Goal: Information Seeking & Learning: Check status

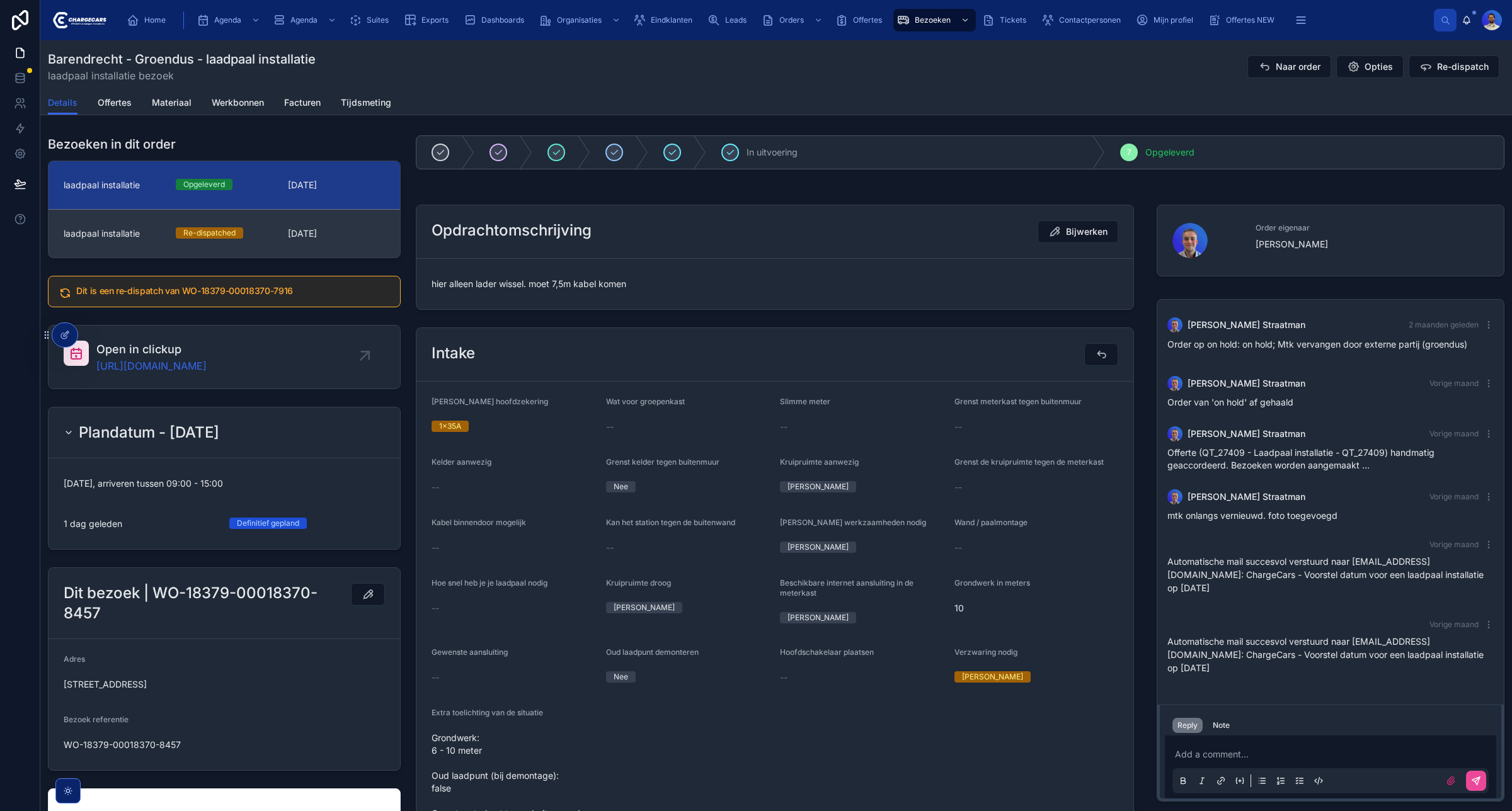
click at [284, 243] on link "laadpaal installatie Re-dispatched 20-8-2025" at bounding box center [224, 233] width 352 height 48
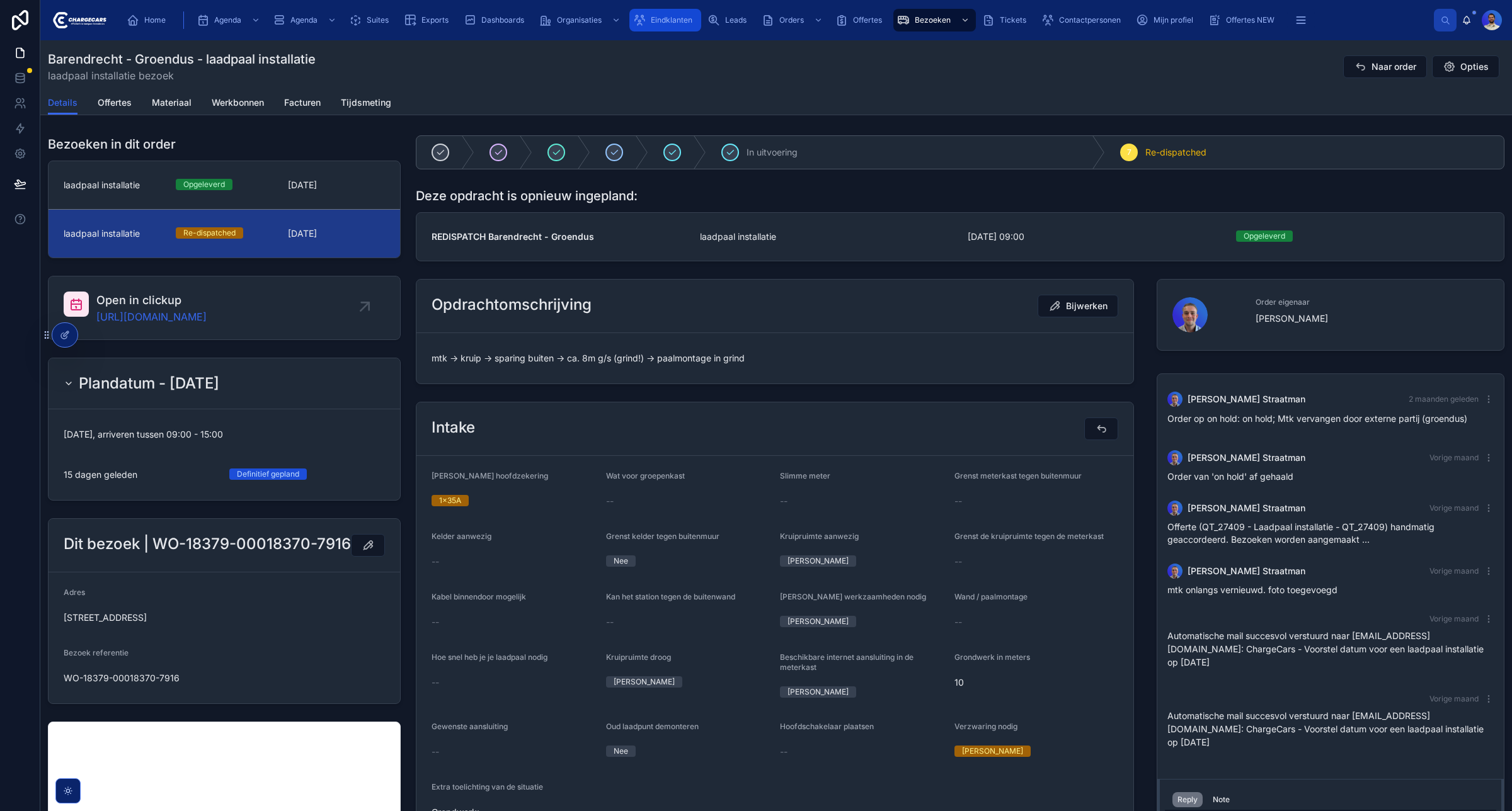
click at [638, 25] on icon "scrollable content" at bounding box center [639, 20] width 12 height 12
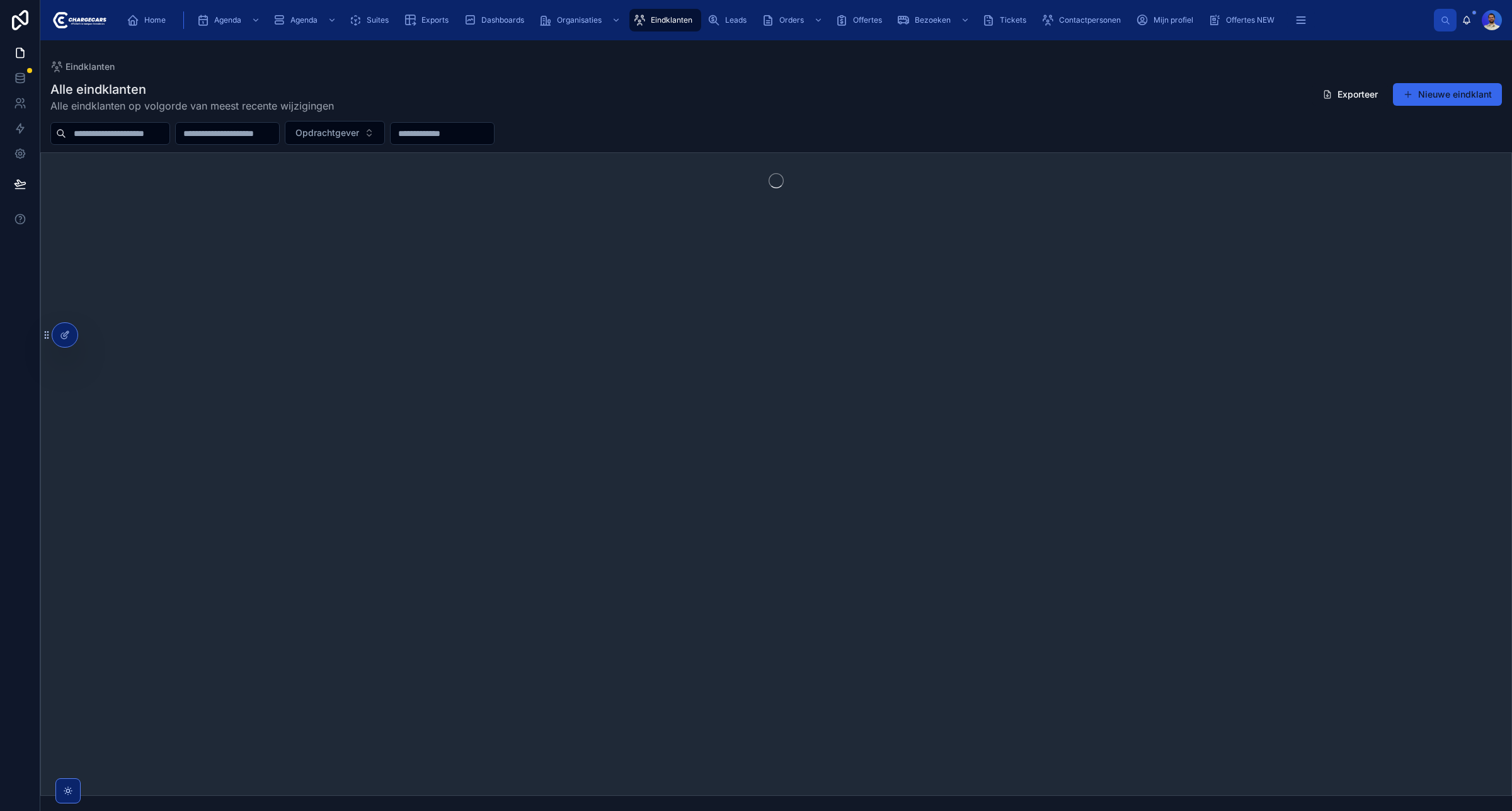
click at [132, 137] on input "text" at bounding box center [118, 133] width 103 height 18
type input "*******"
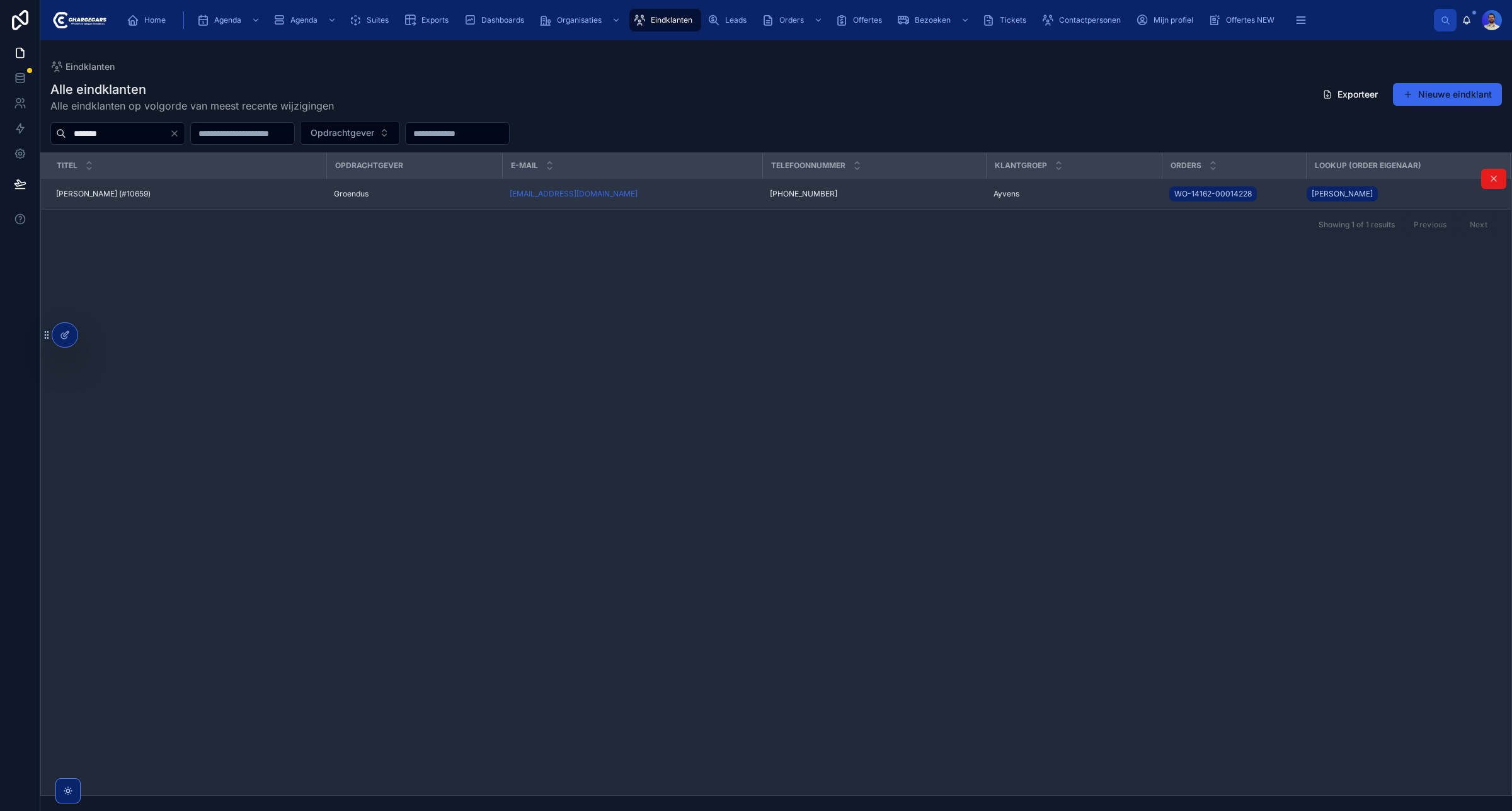
click at [217, 184] on td "Dennis Hijkoop (#10659) Dennis Hijkoop (#10659)" at bounding box center [184, 194] width 286 height 31
click at [225, 189] on div "Dennis Hijkoop (#10659) Dennis Hijkoop (#10659)" at bounding box center [187, 194] width 263 height 10
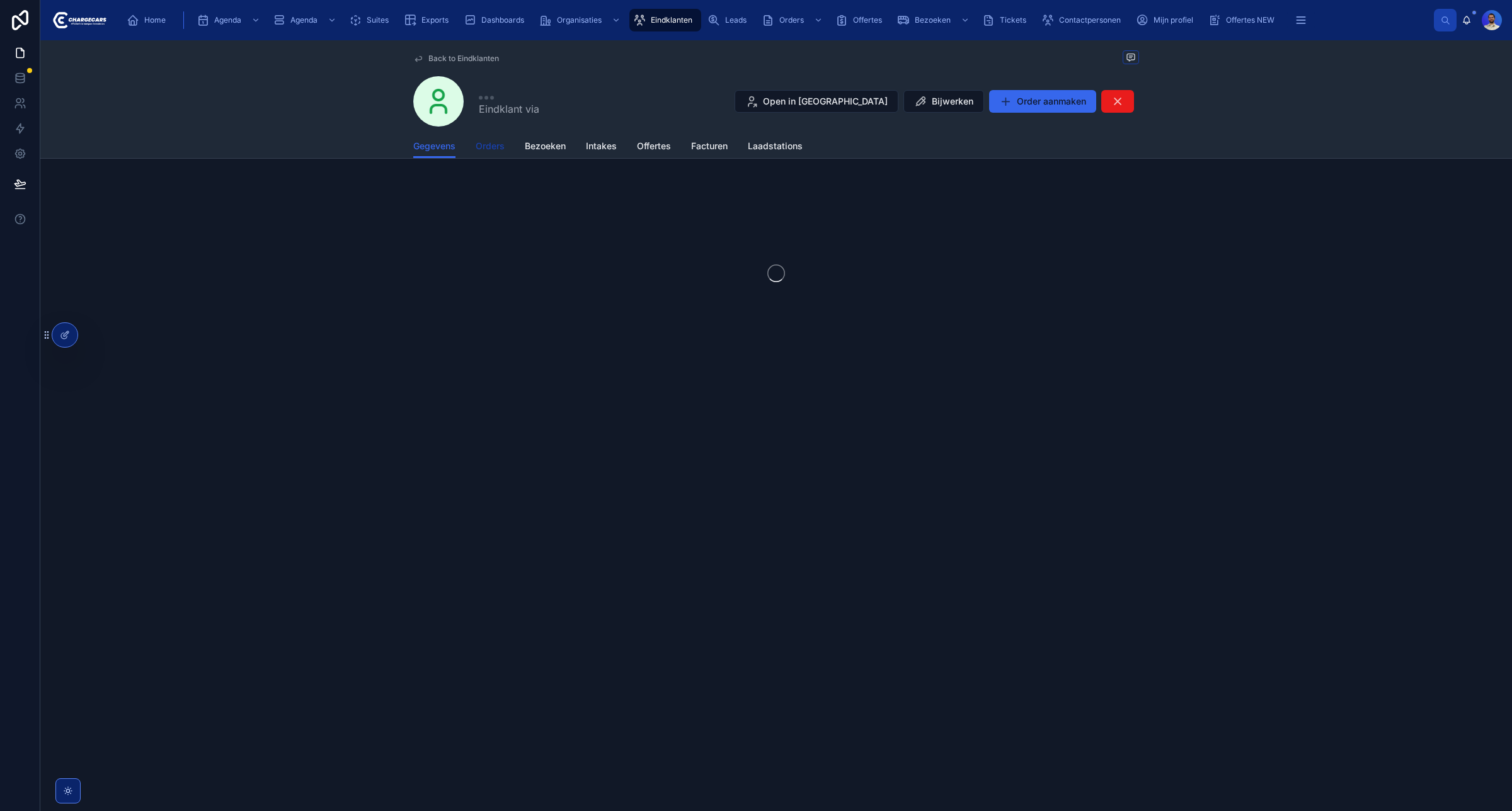
click at [493, 150] on span "Orders" at bounding box center [490, 146] width 29 height 12
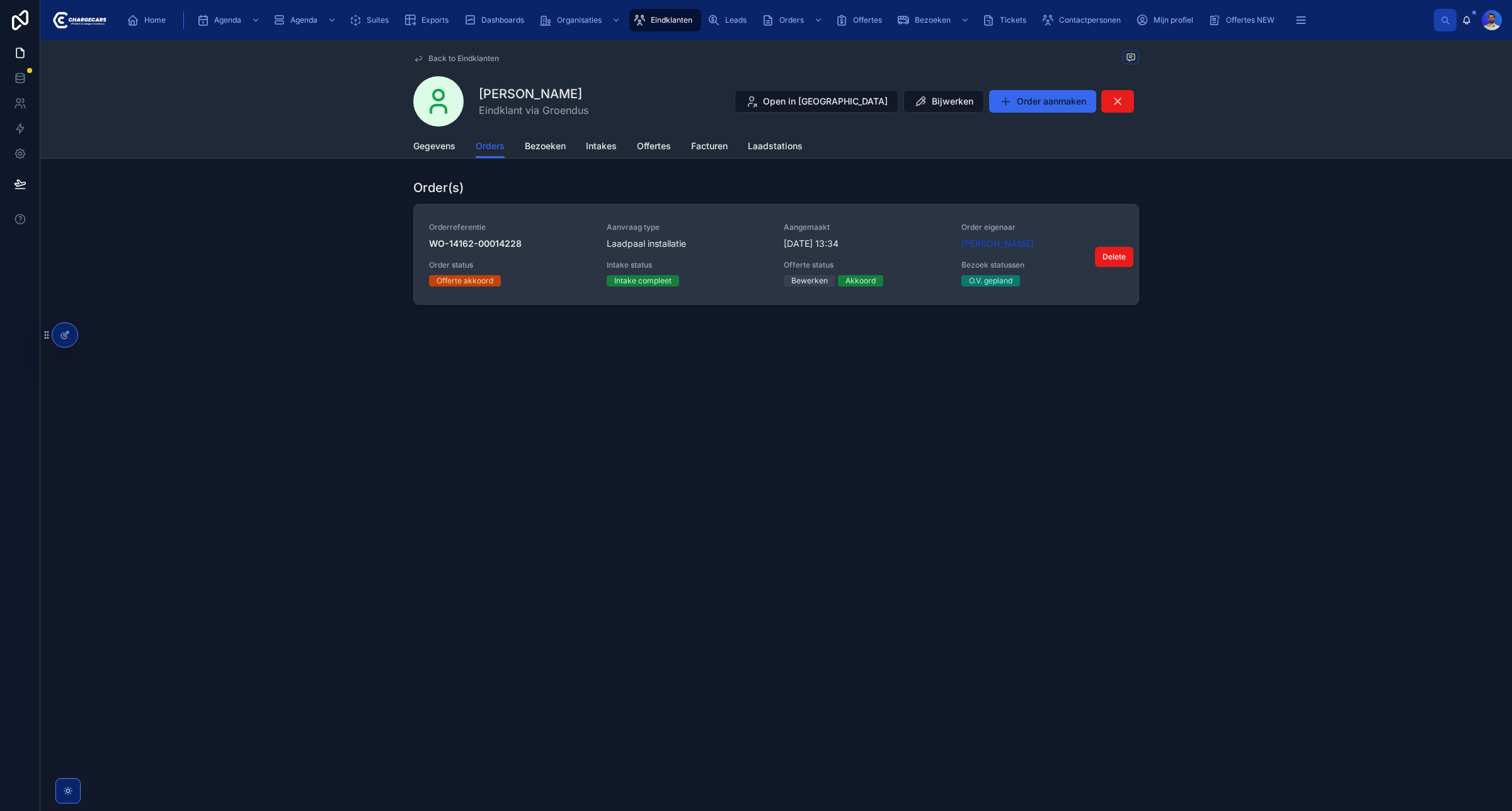
click at [542, 236] on div "Orderreferentie WO-14162-00014228" at bounding box center [510, 236] width 162 height 27
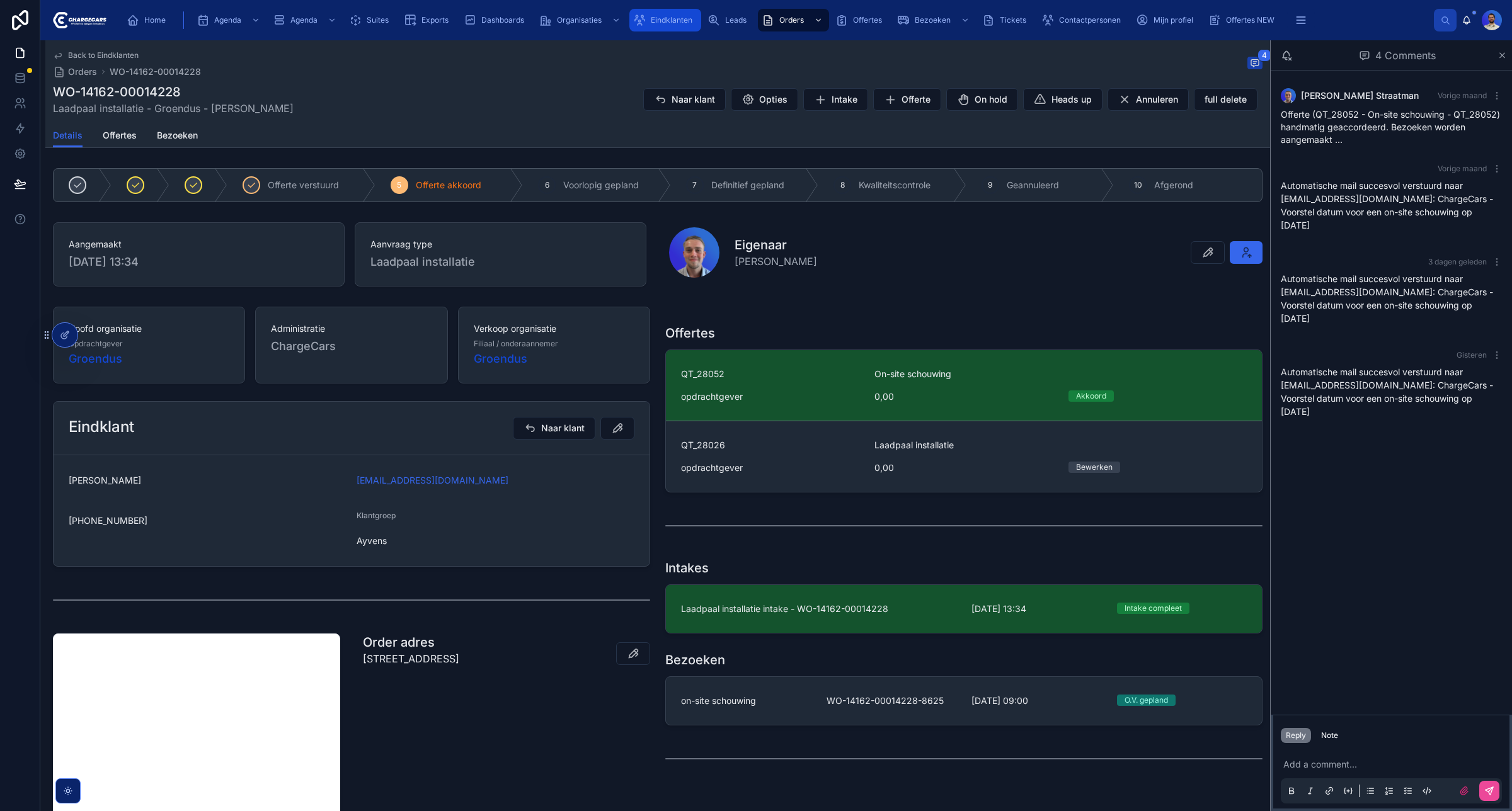
click at [675, 17] on span "Eindklanten" at bounding box center [671, 20] width 41 height 10
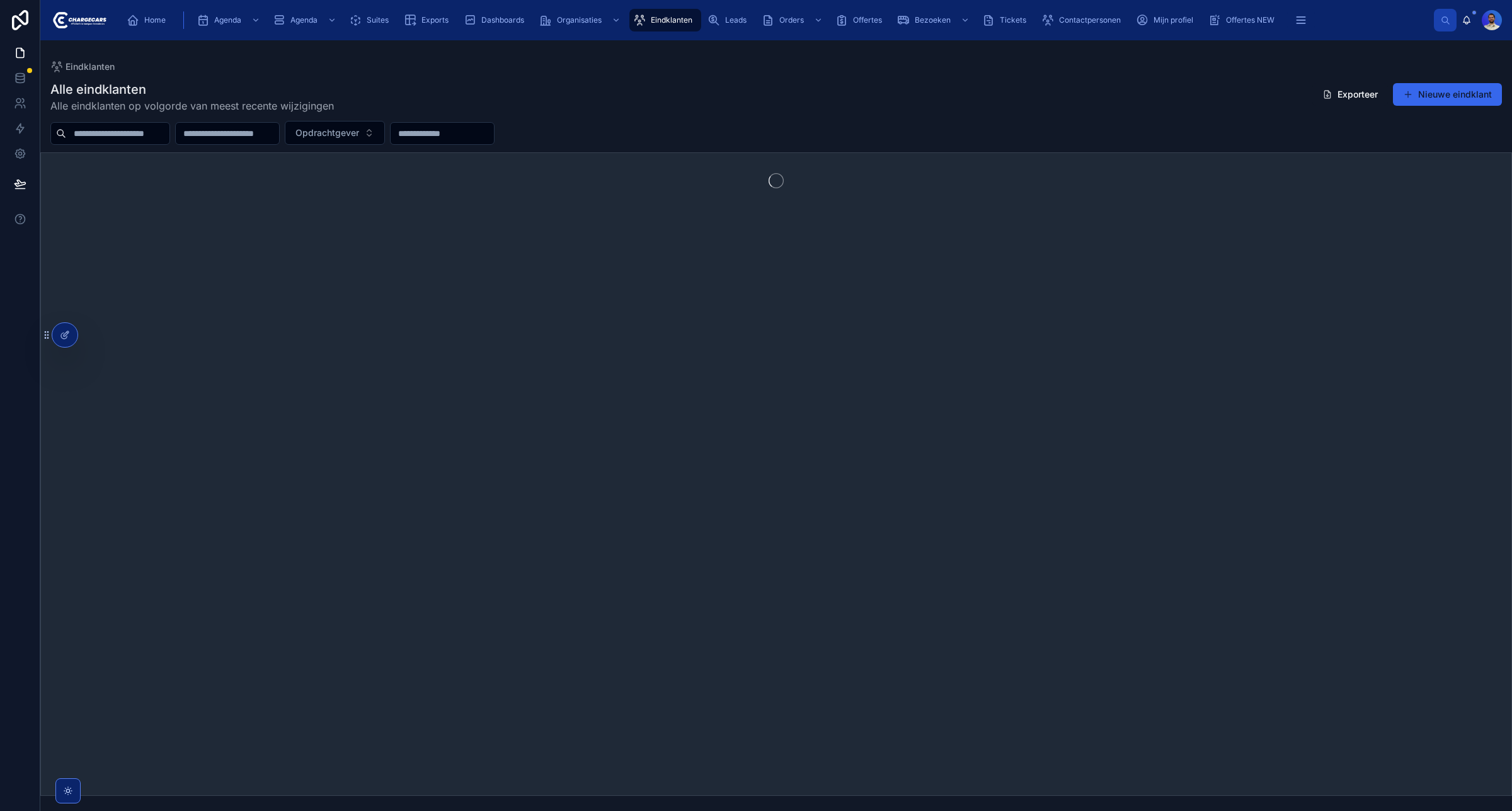
click at [149, 124] on input "text" at bounding box center [118, 133] width 103 height 18
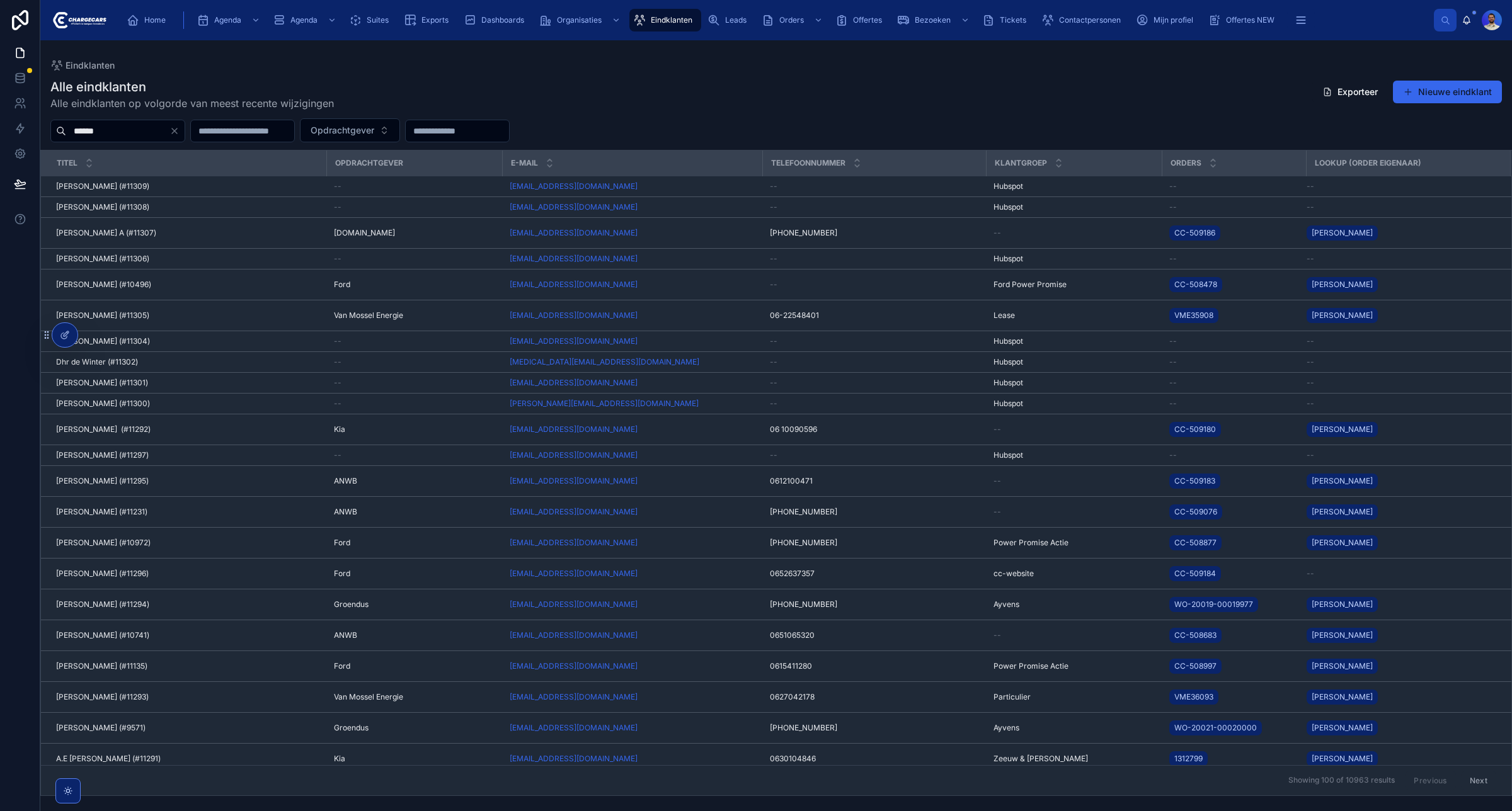
type input "******"
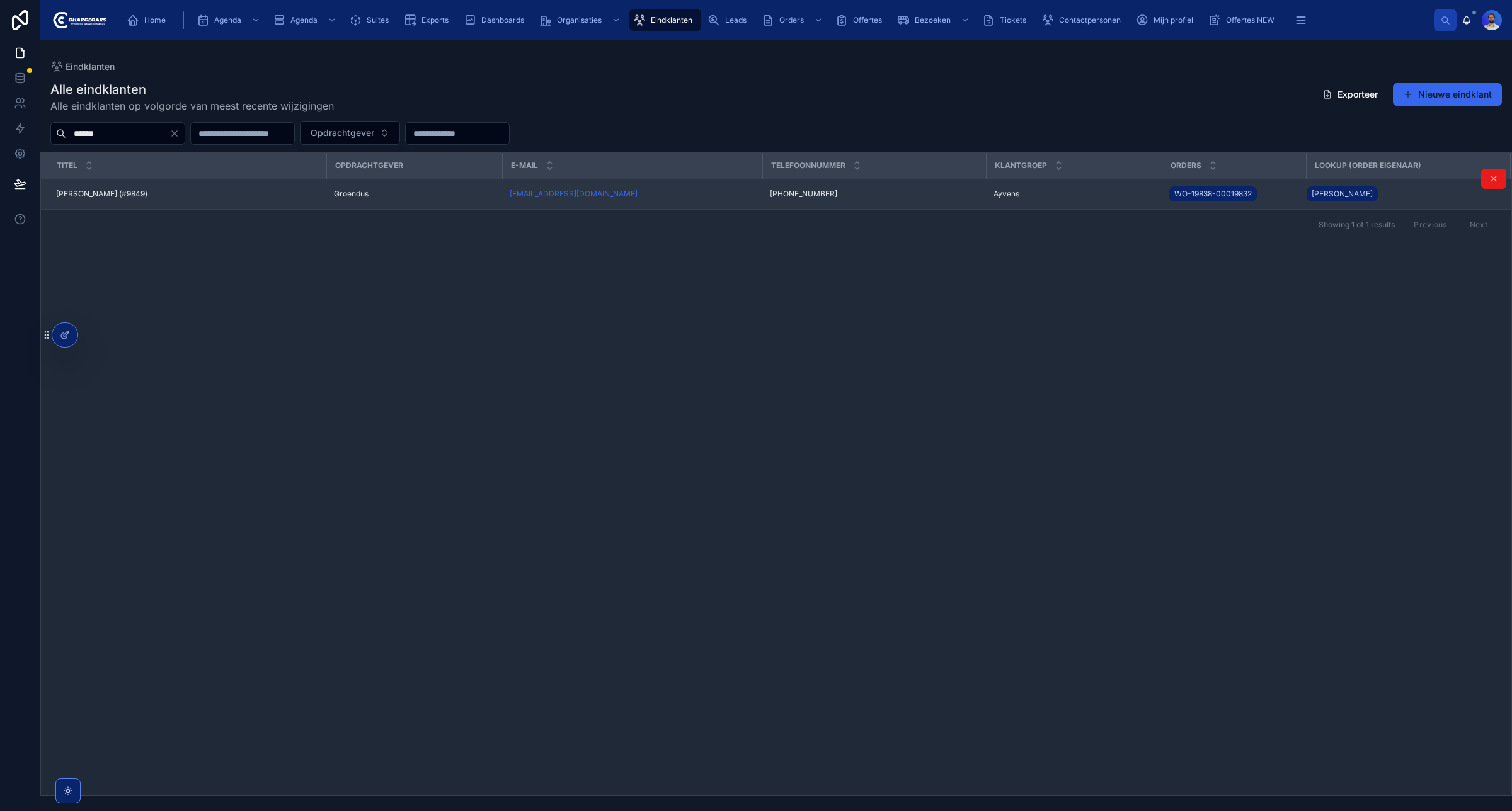
click at [257, 196] on div "Jeannette Stroop (#9849) Jeannette Stroop (#9849)" at bounding box center [187, 194] width 263 height 10
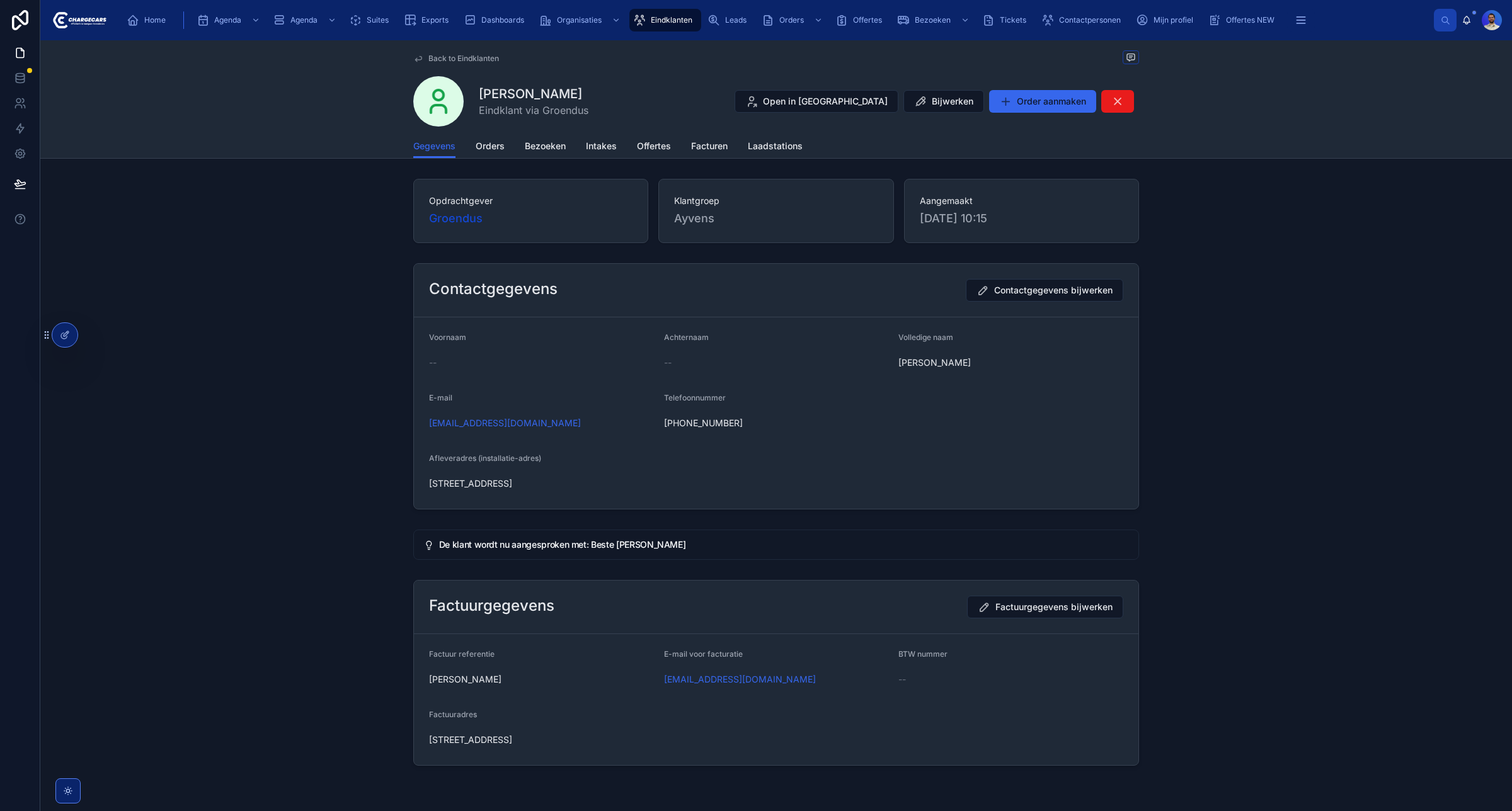
click at [666, 27] on div "Eindklanten" at bounding box center [665, 20] width 64 height 20
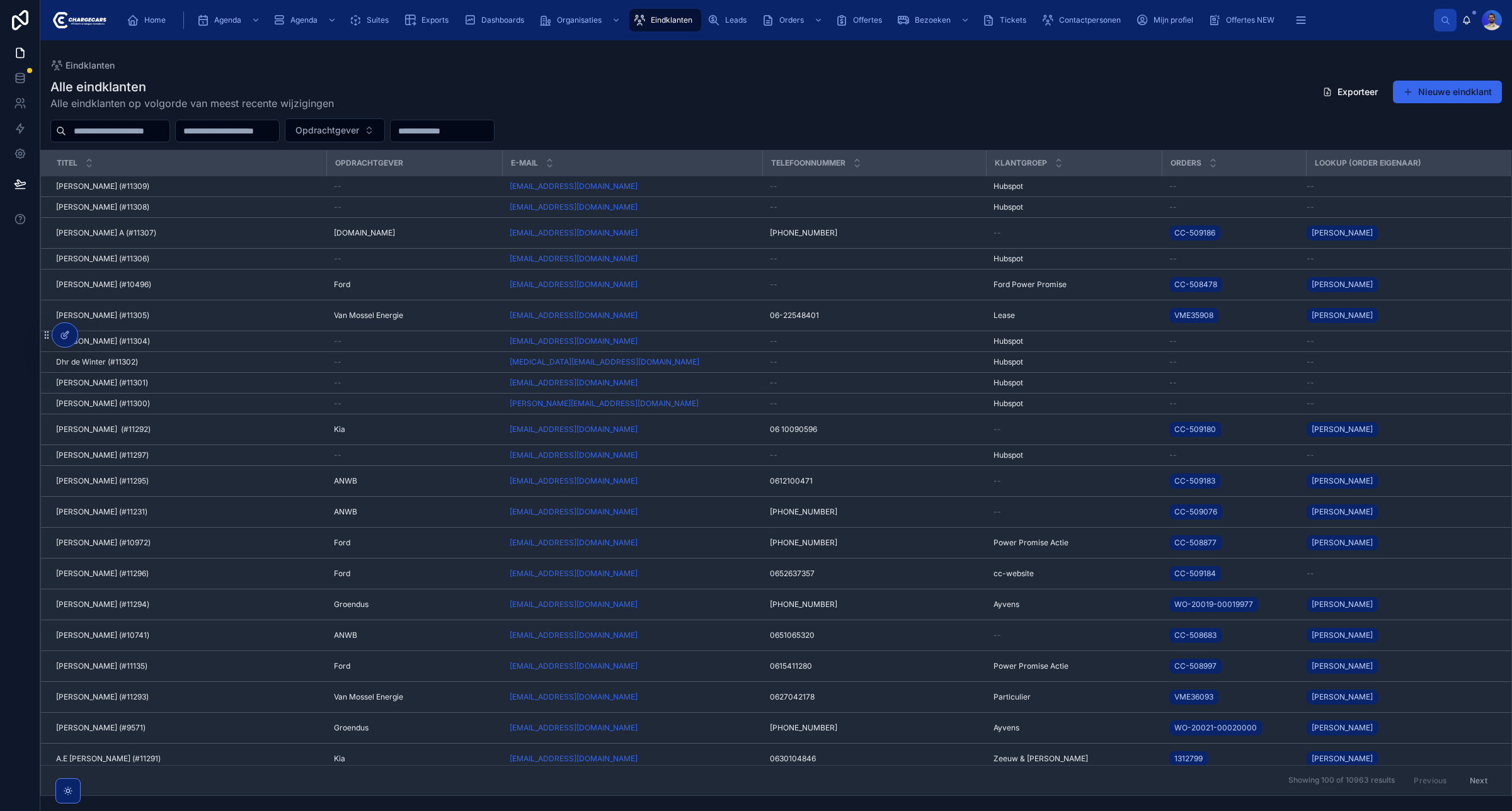
click at [157, 137] on input "text" at bounding box center [118, 131] width 103 height 18
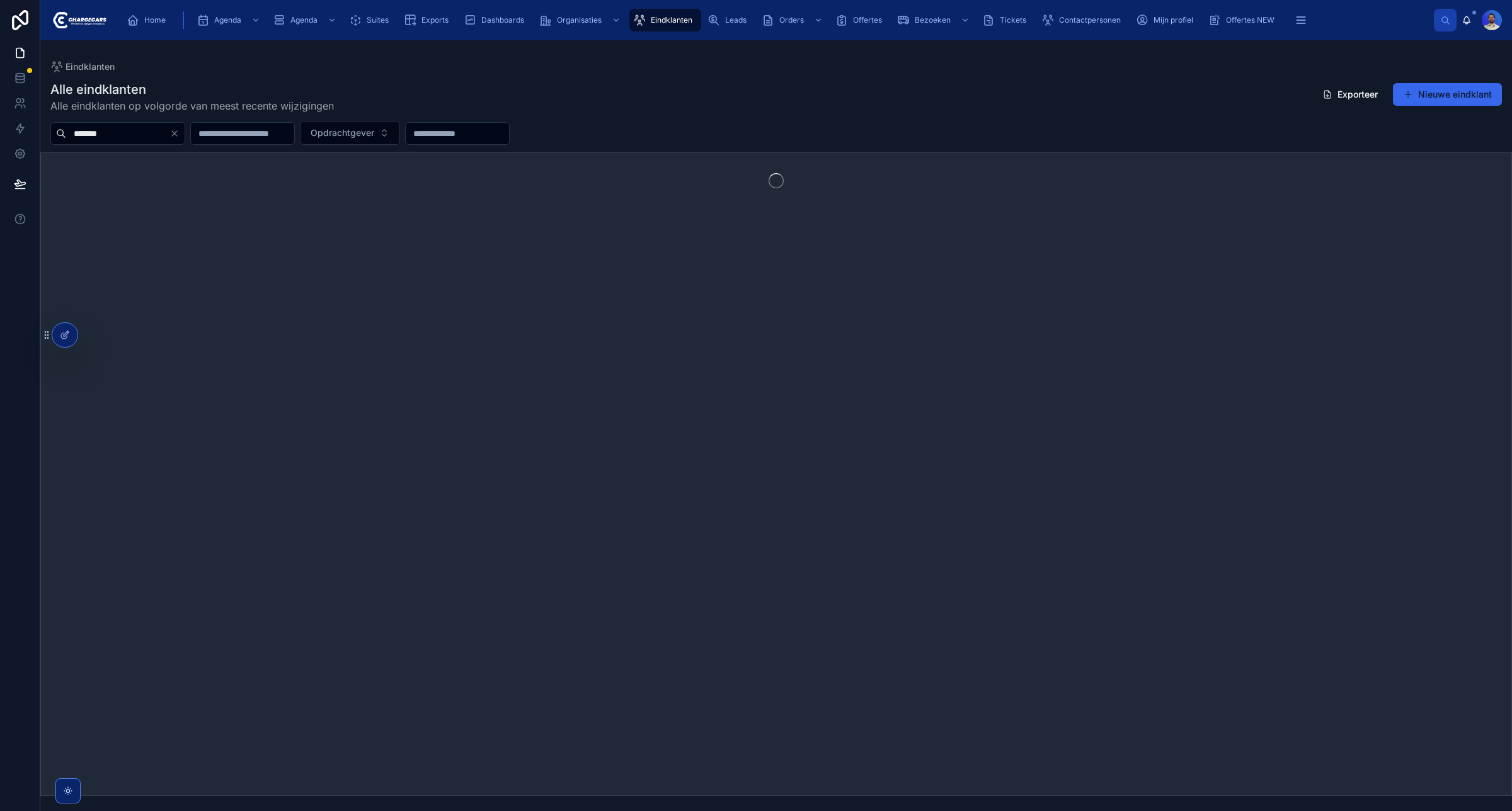
type input "*******"
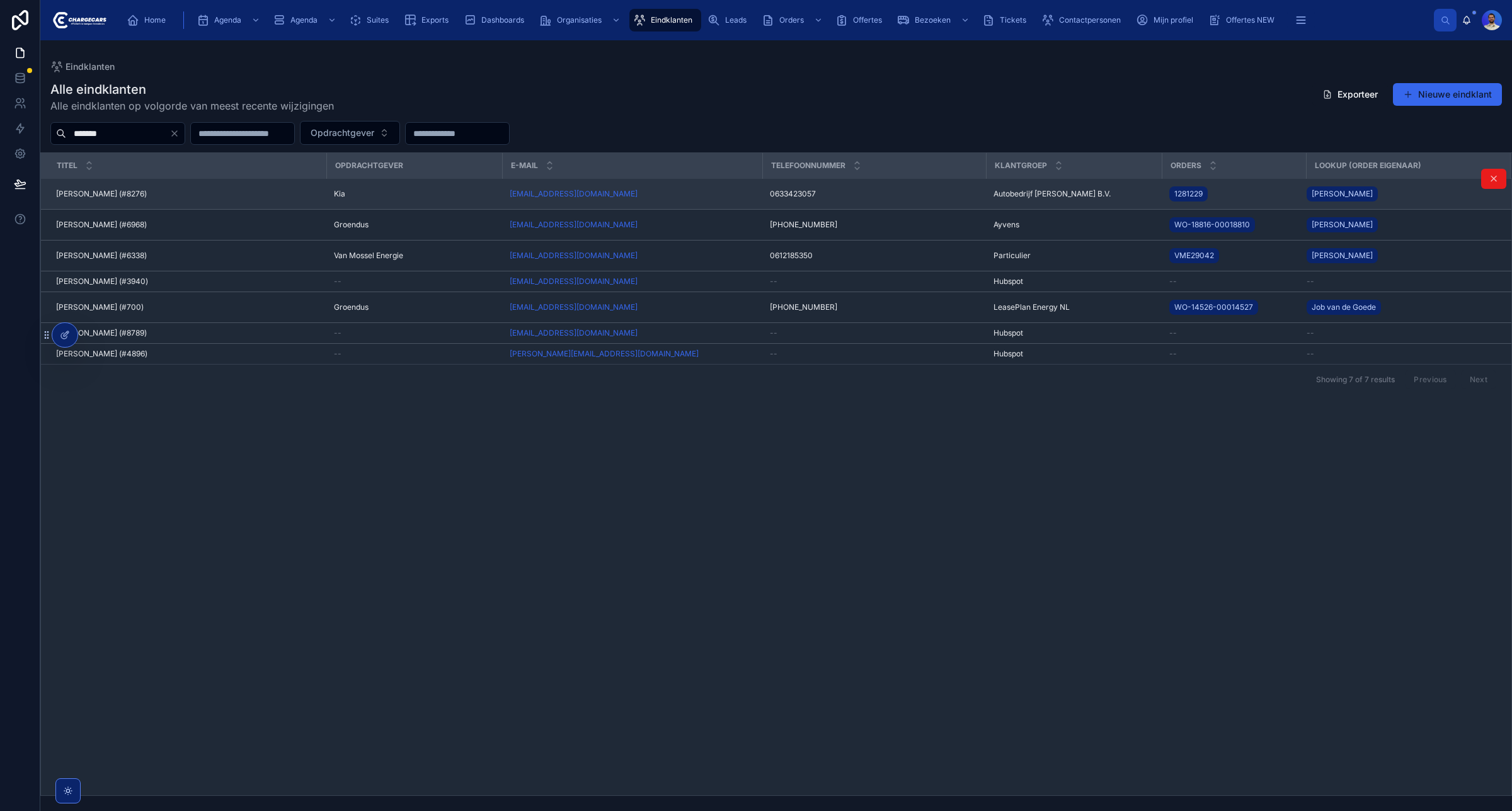
click at [212, 199] on div "Addy Alberts (#8276) Addy Alberts (#8276)" at bounding box center [187, 194] width 263 height 10
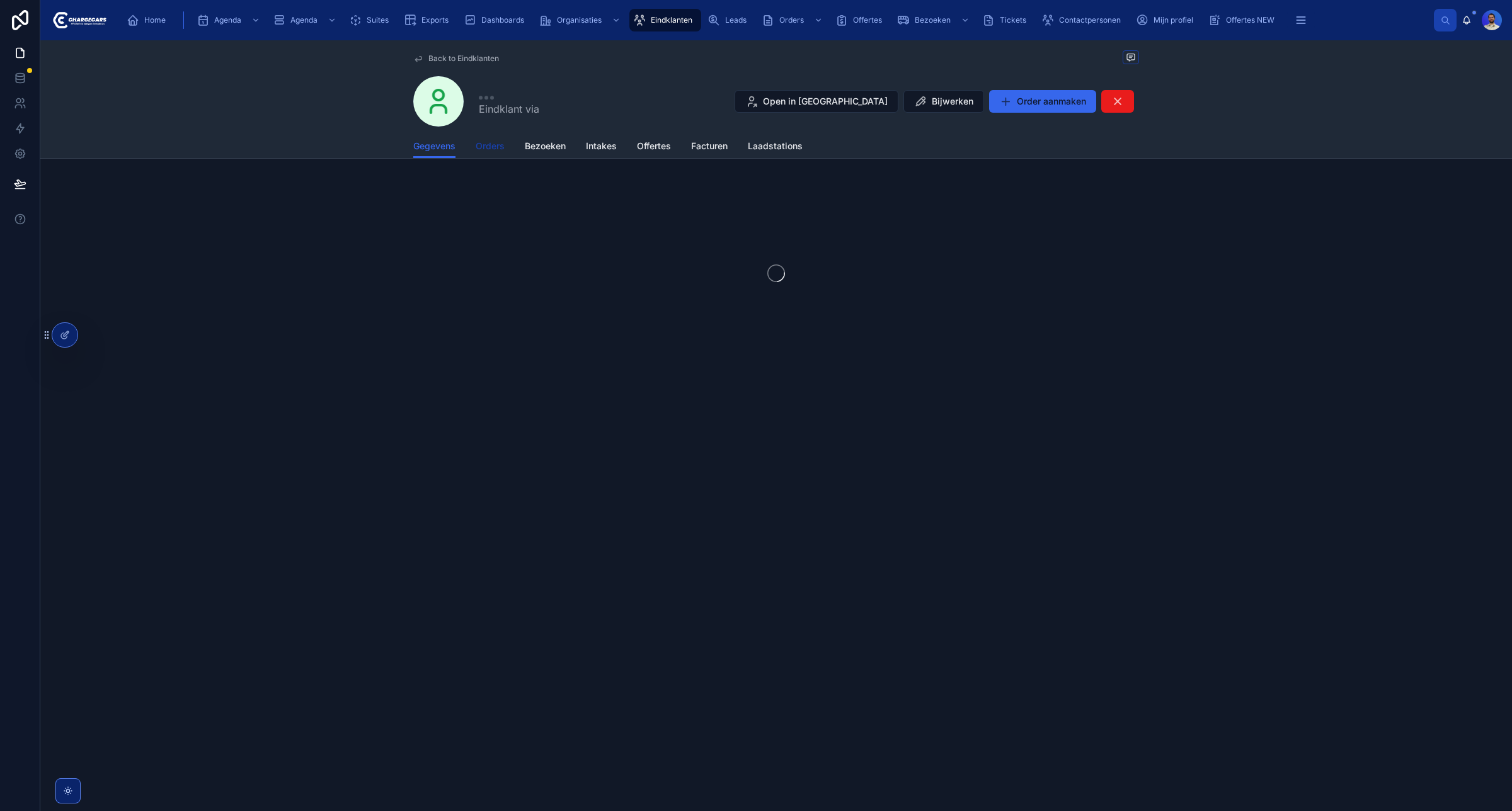
click at [486, 149] on span "Orders" at bounding box center [490, 146] width 29 height 12
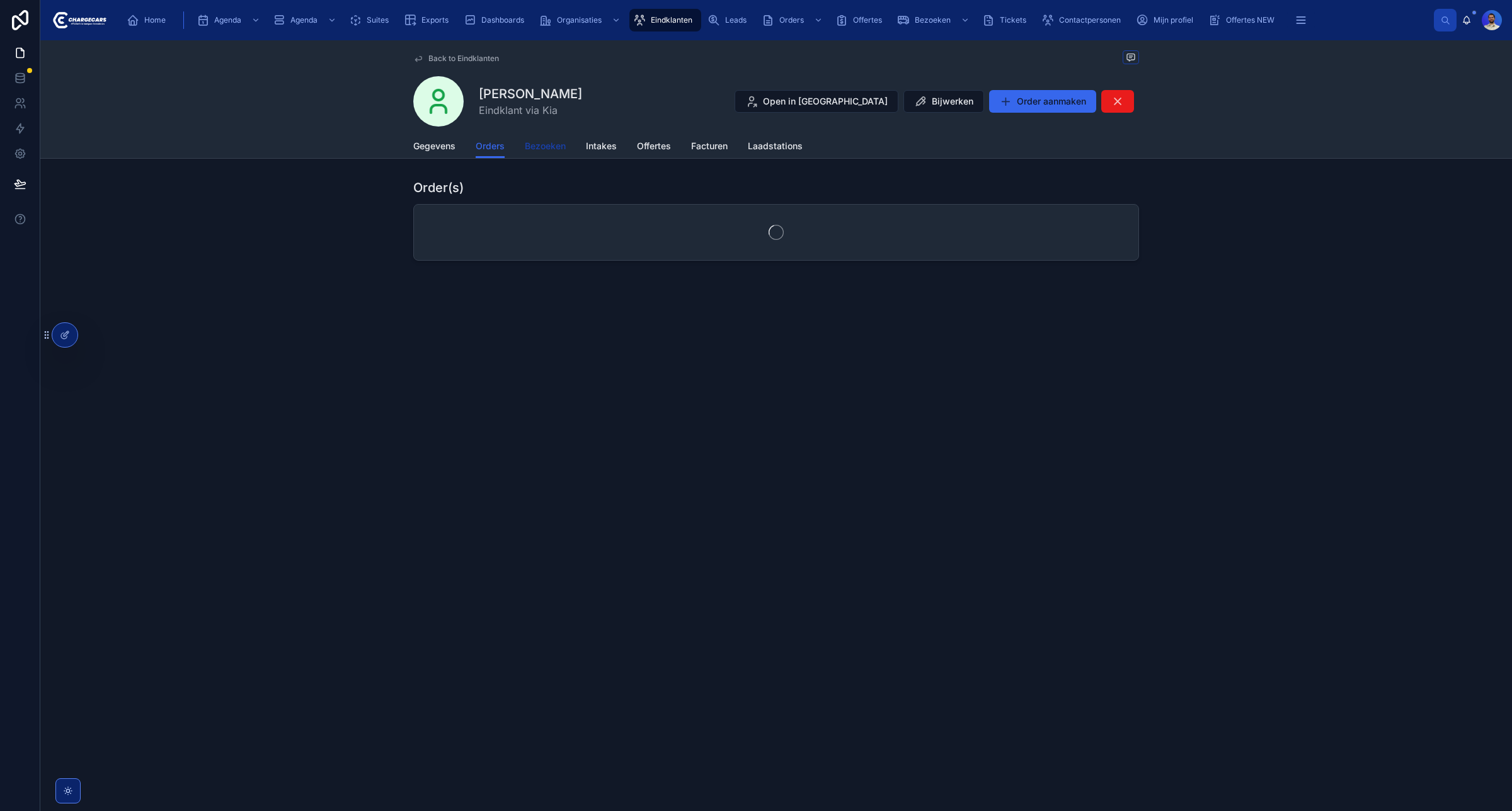
click at [557, 143] on span "Bezoeken" at bounding box center [545, 146] width 41 height 12
click at [713, 238] on link "Leersum - Kia laadpaal installatie 19-8-2025 09:00 Opgeleverd" at bounding box center [776, 228] width 724 height 48
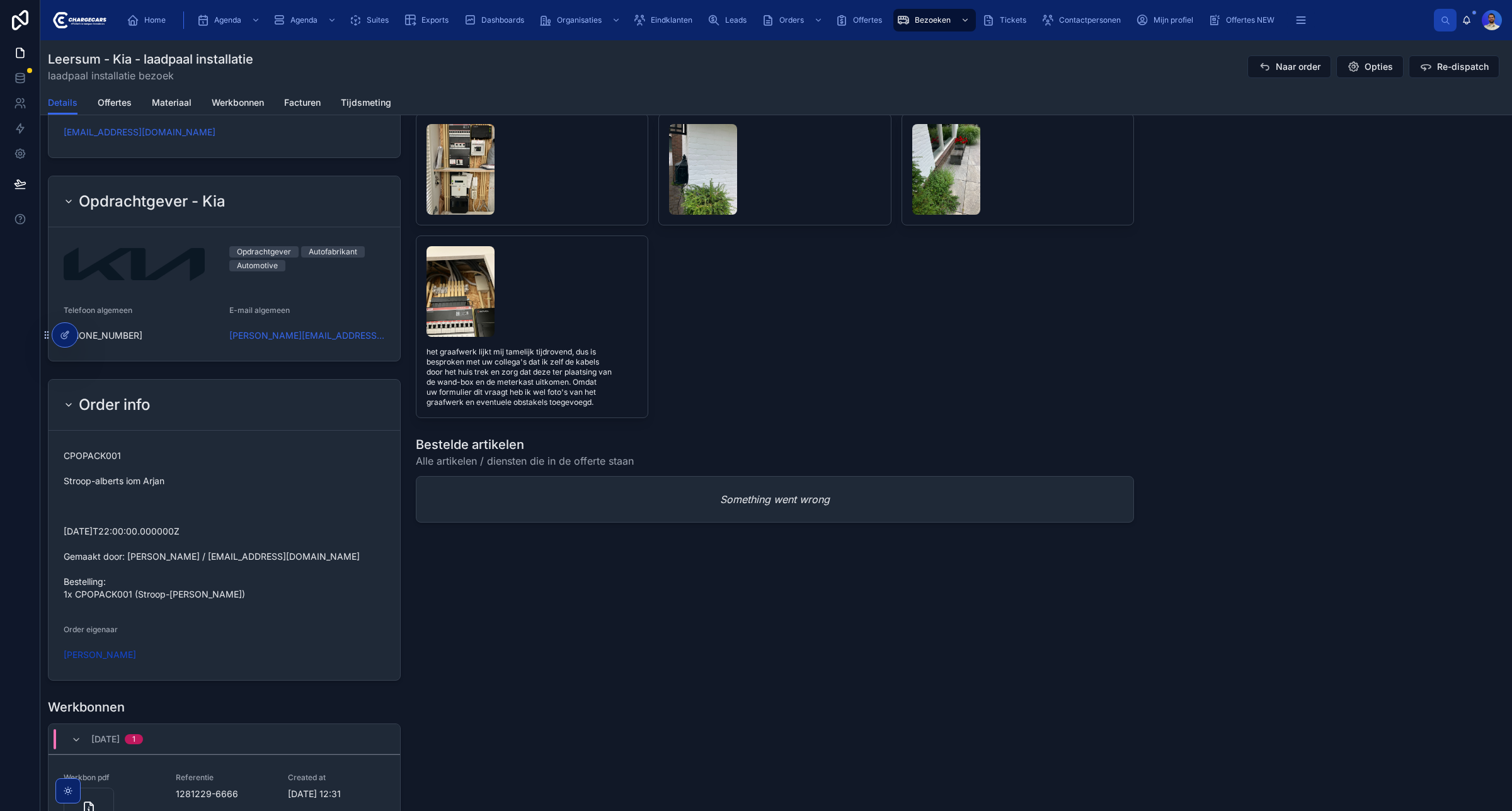
scroll to position [1235, 0]
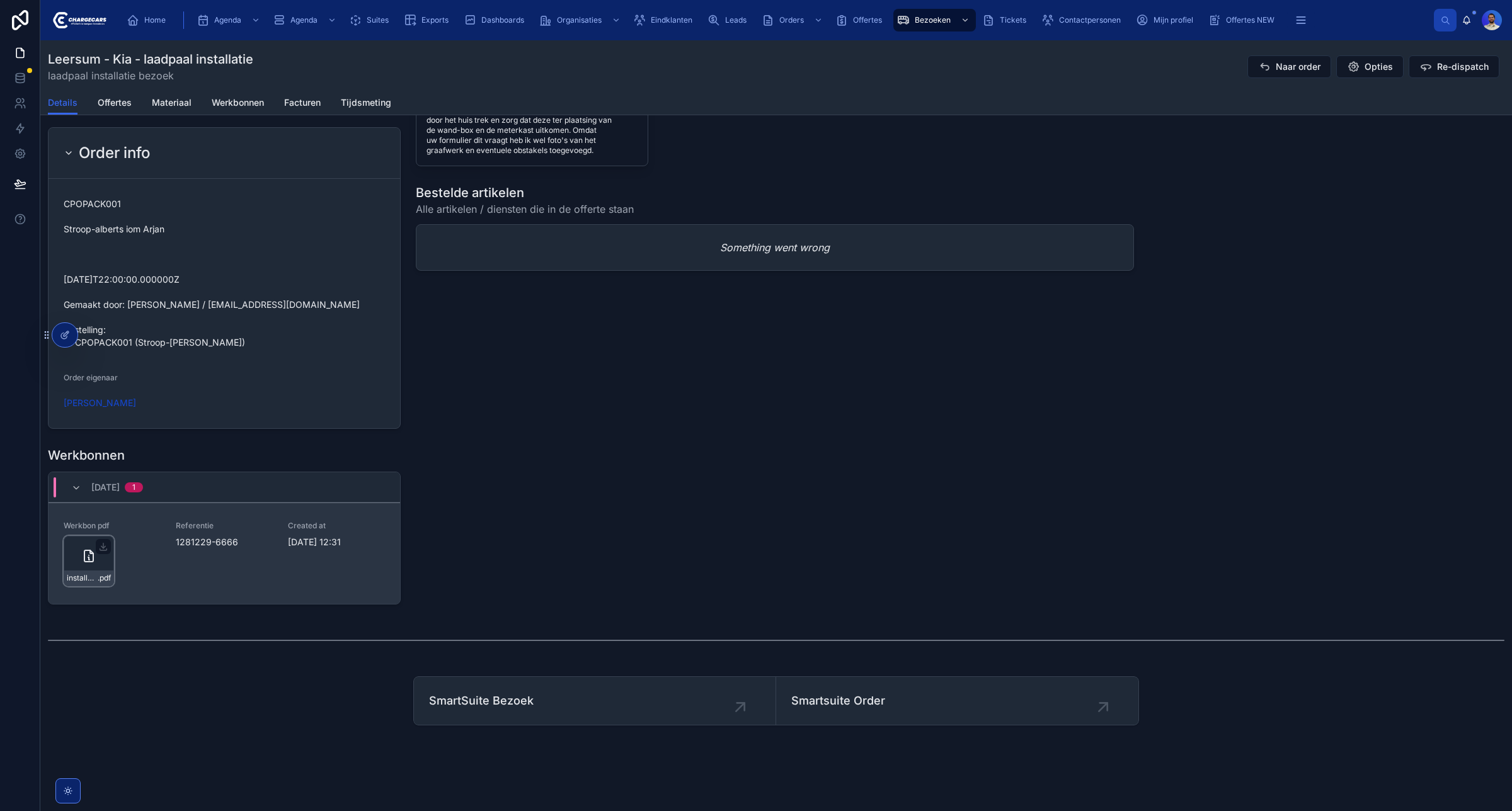
click at [92, 558] on icon at bounding box center [88, 556] width 9 height 11
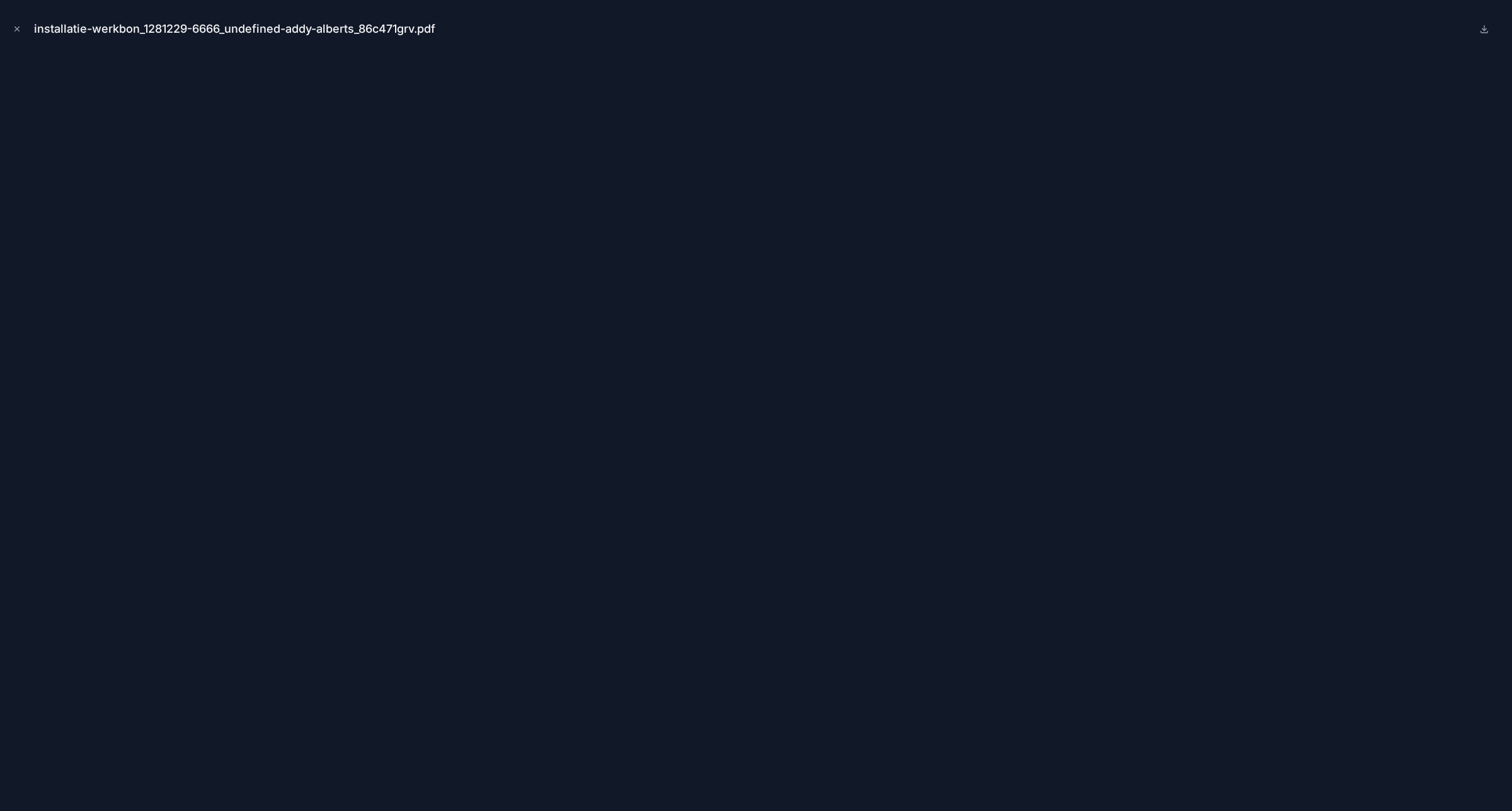
click at [8, 35] on div "installatie-werkbon_1281229-6666_undefined-addy-alberts_86c471grv.pdf" at bounding box center [756, 405] width 1512 height 811
click at [12, 26] on icon "Close modal" at bounding box center [16, 29] width 9 height 9
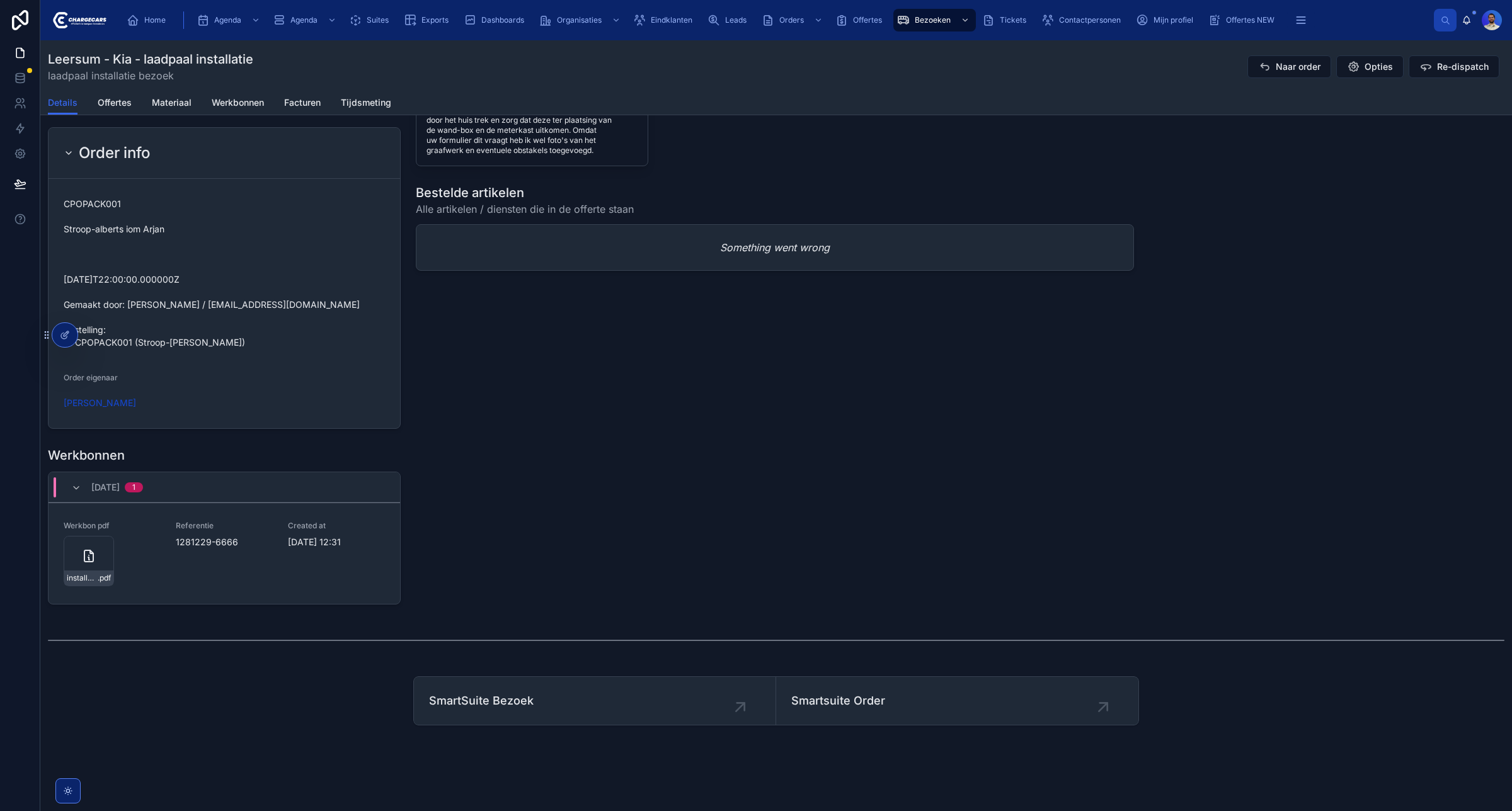
click at [703, 12] on div "Leads" at bounding box center [729, 20] width 54 height 23
click at [671, 16] on span "Eindklanten" at bounding box center [671, 20] width 41 height 10
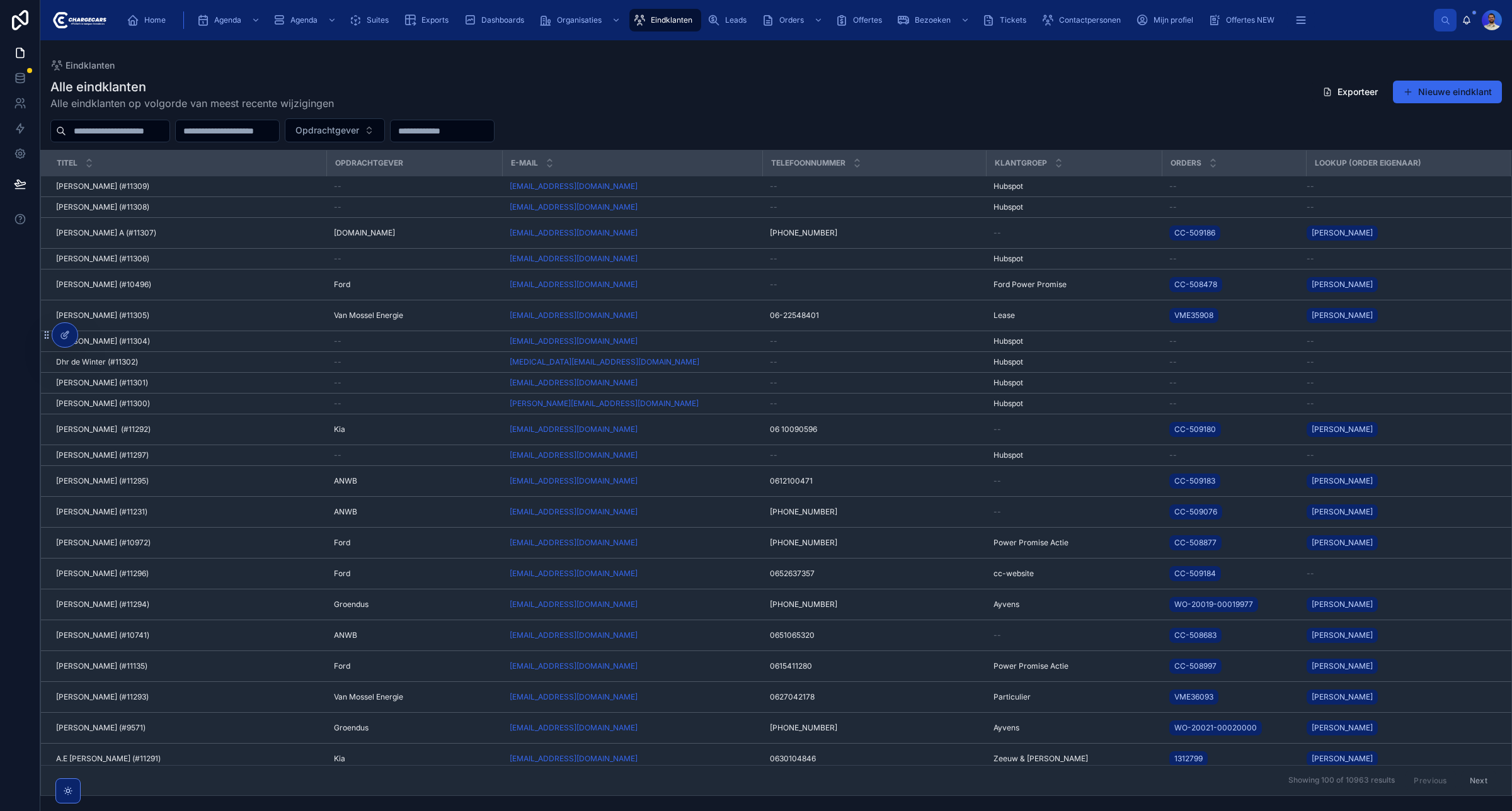
click at [104, 141] on div at bounding box center [110, 131] width 120 height 23
click at [95, 134] on input "text" at bounding box center [118, 131] width 103 height 18
type input "****"
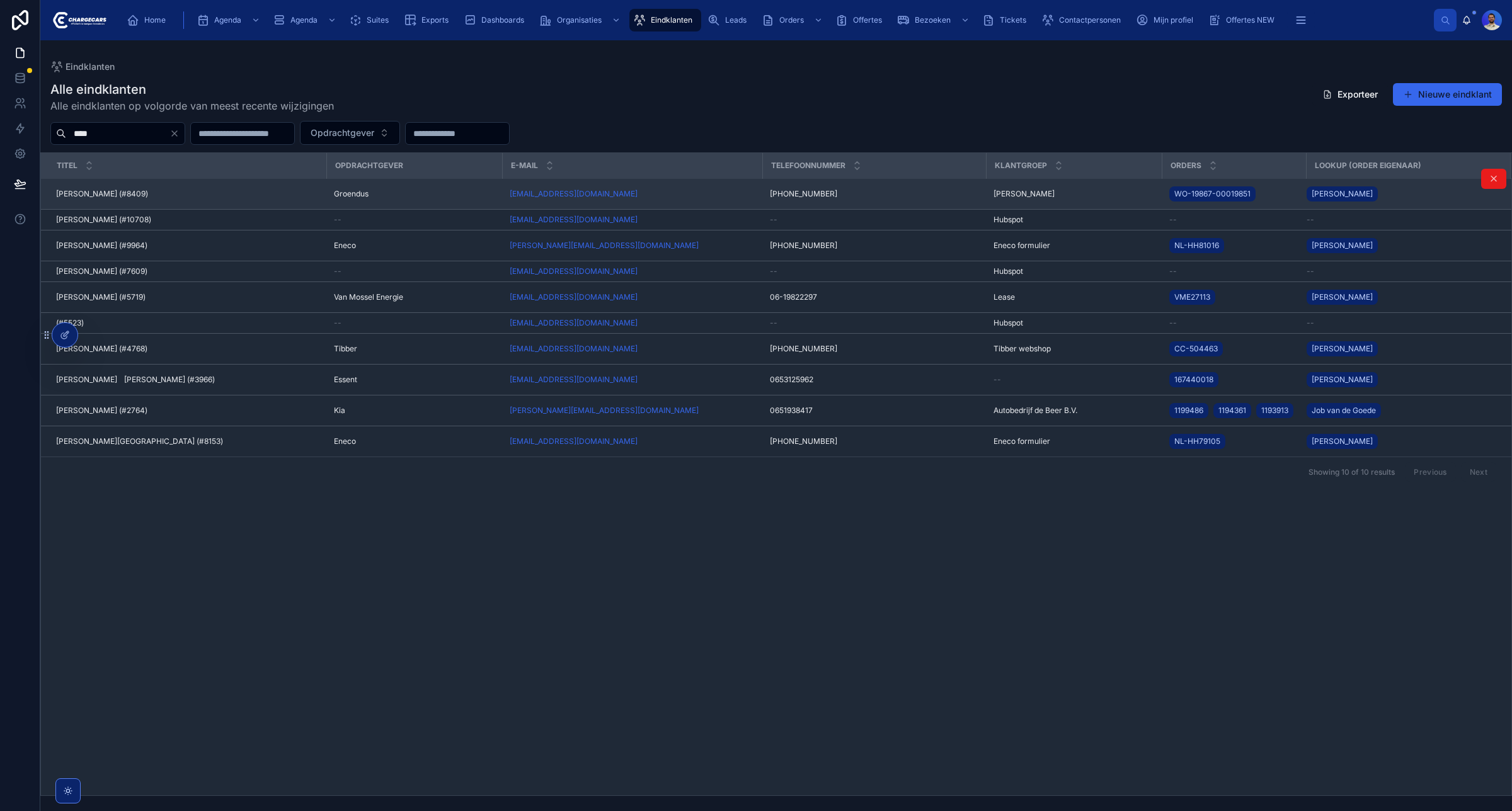
click at [297, 192] on div "Jan Baan (#8409) Jan Baan (#8409)" at bounding box center [187, 194] width 263 height 10
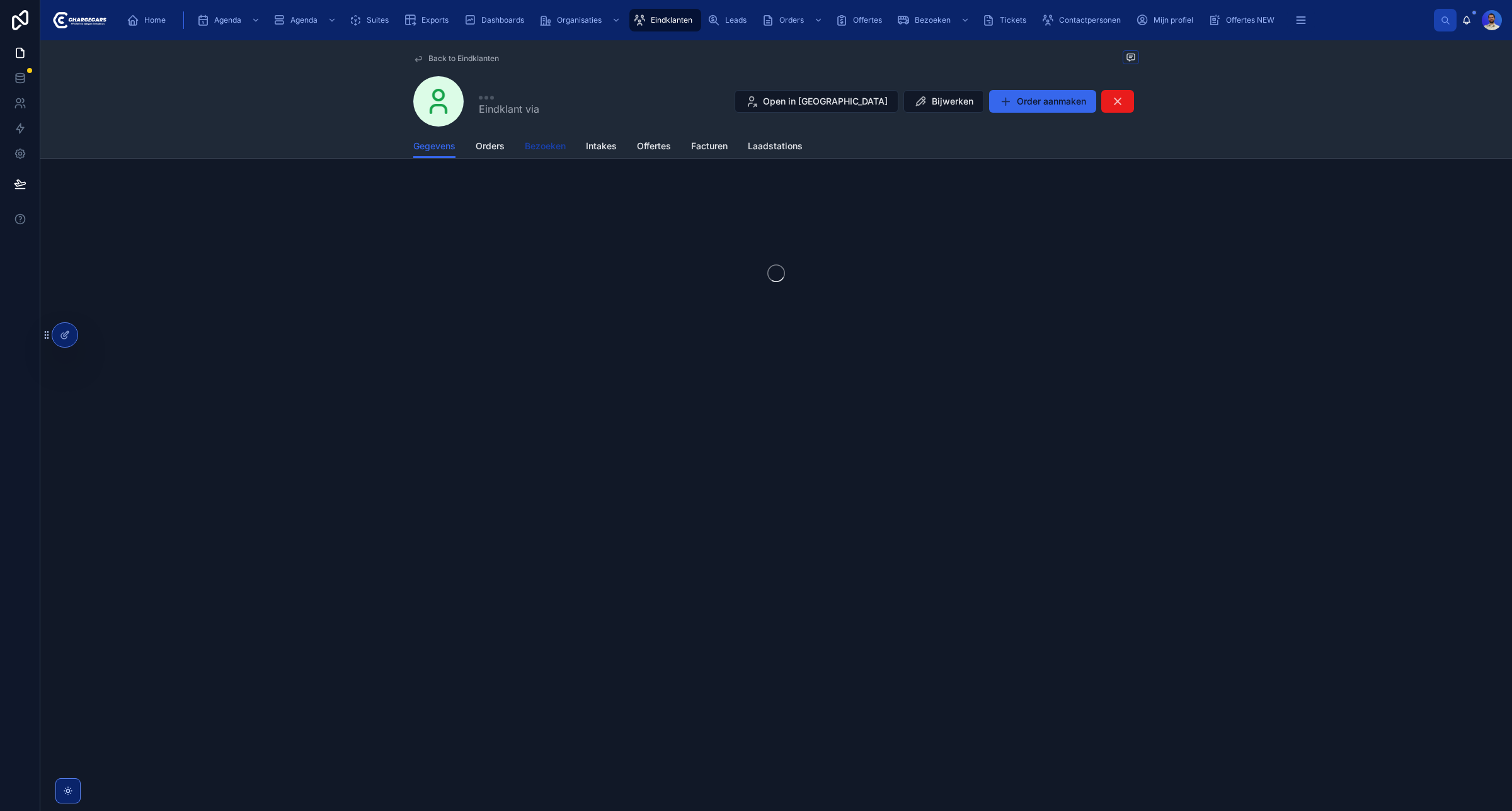
click at [549, 151] on span "Bezoeken" at bounding box center [545, 146] width 41 height 12
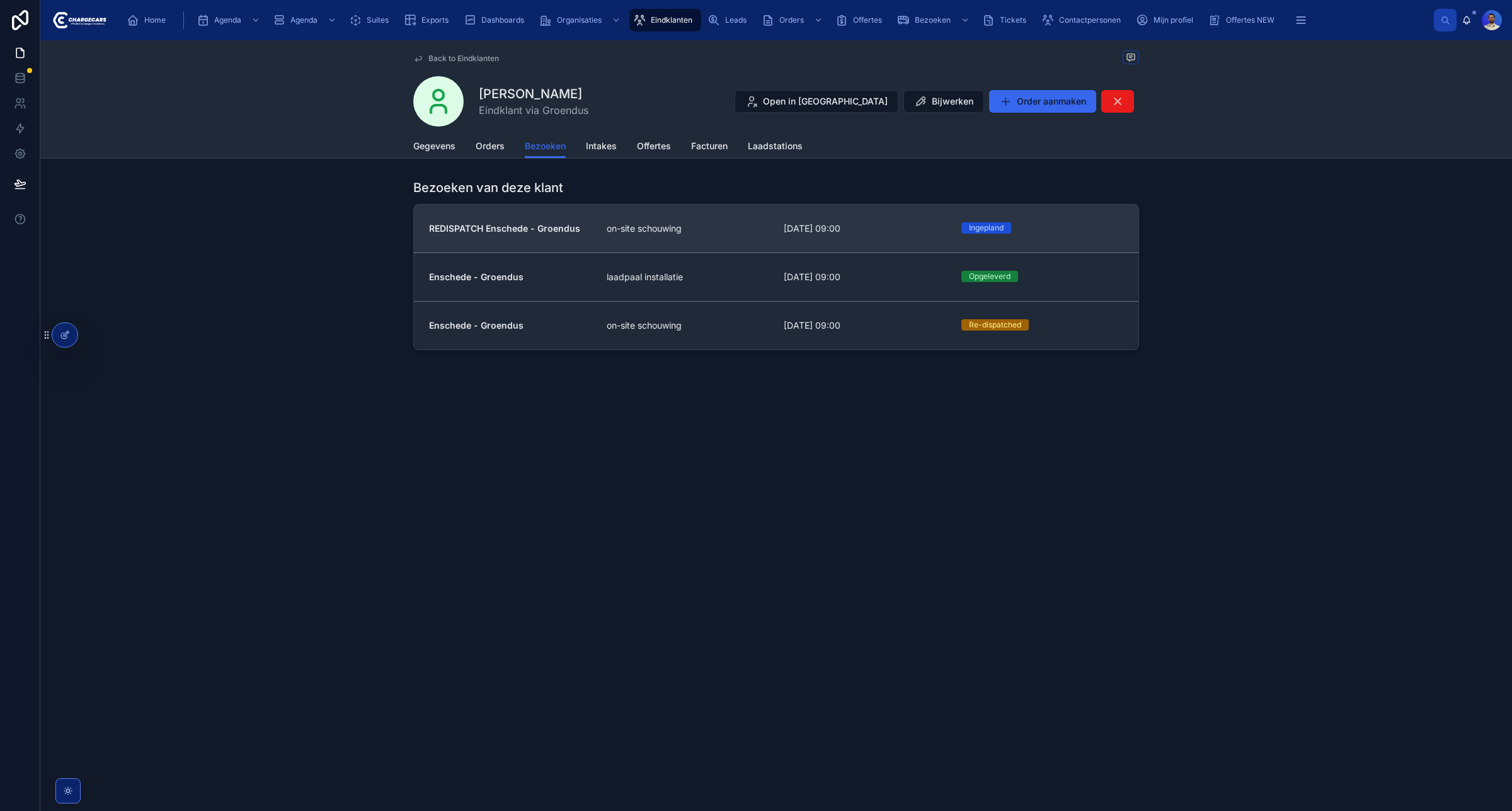
click at [728, 231] on div "on-site schouwing" at bounding box center [688, 228] width 162 height 12
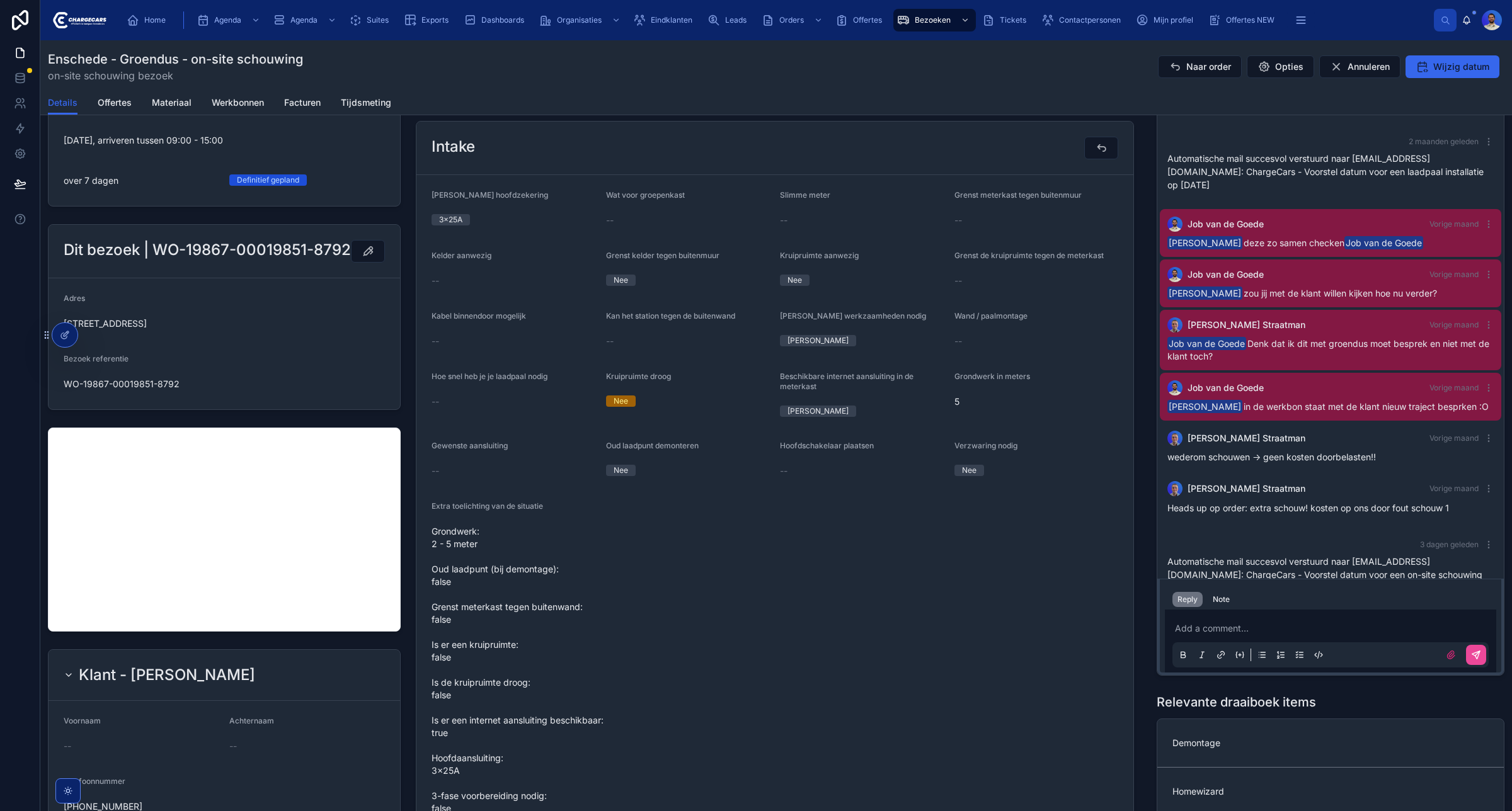
scroll to position [391, 0]
click at [1217, 605] on div "Note" at bounding box center [1221, 599] width 17 height 10
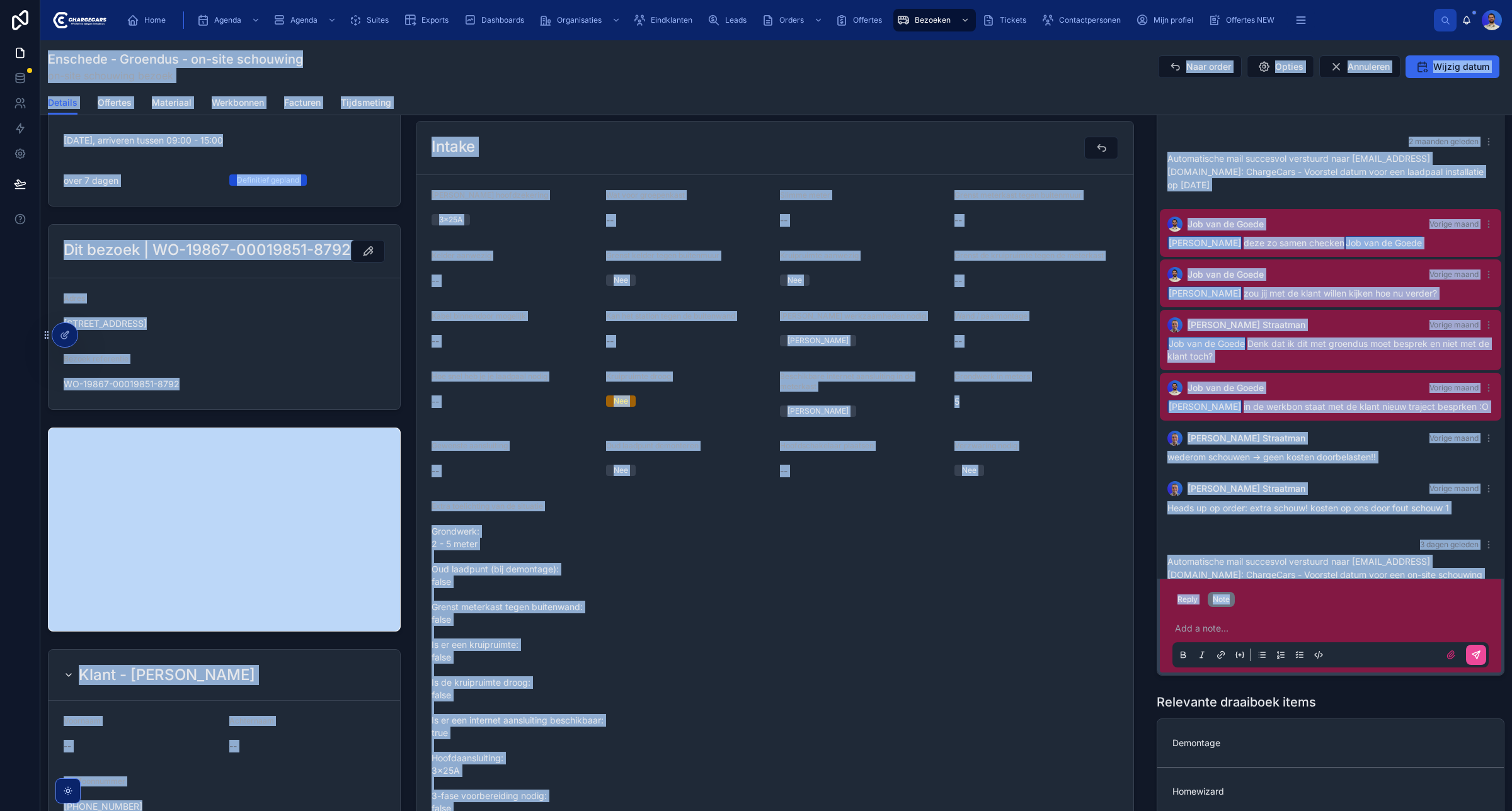
click at [1192, 623] on p at bounding box center [1333, 628] width 316 height 12
click at [1189, 631] on p at bounding box center [1333, 628] width 316 height 12
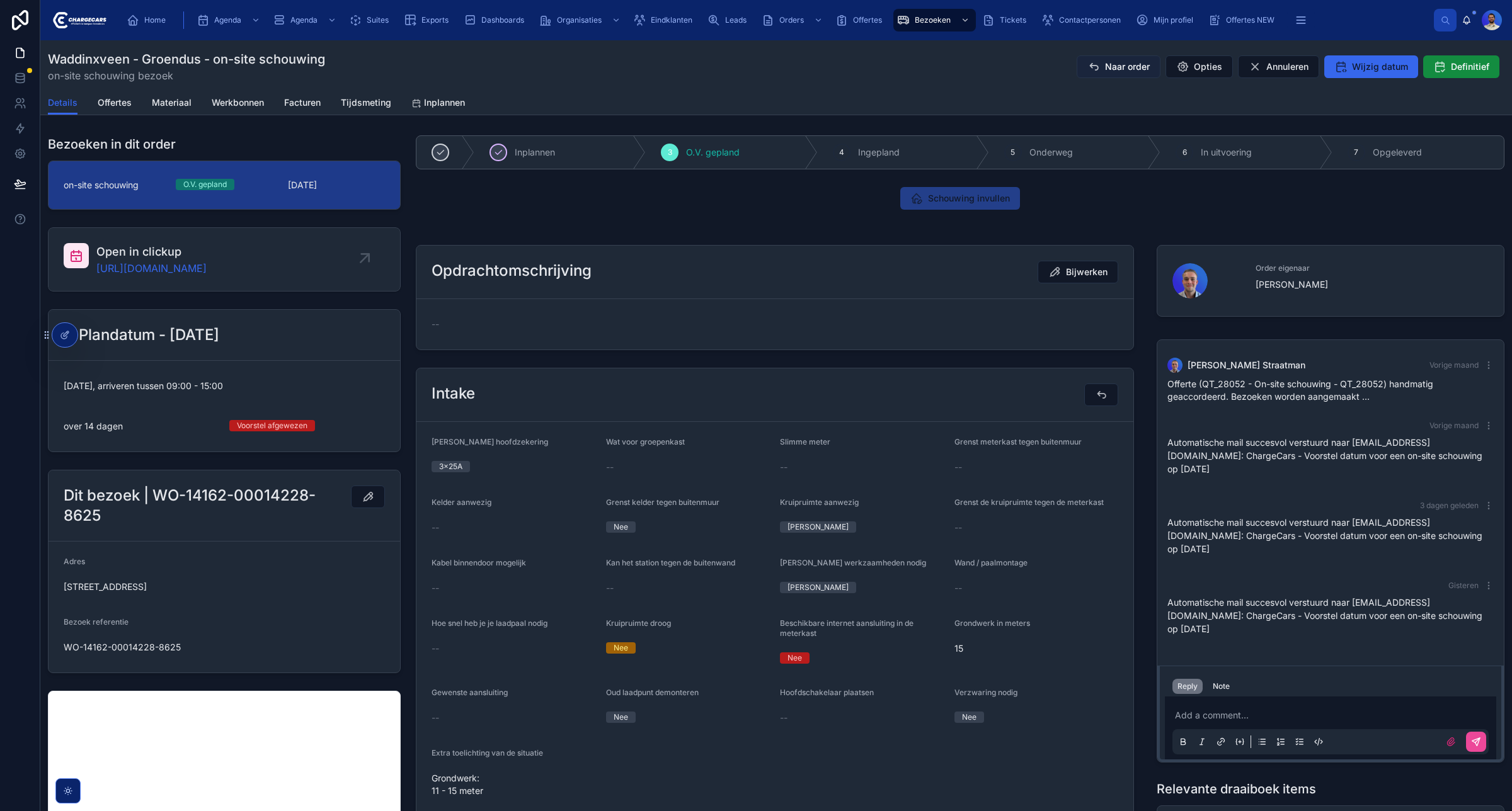
click at [1105, 64] on span "Naar order" at bounding box center [1128, 66] width 45 height 12
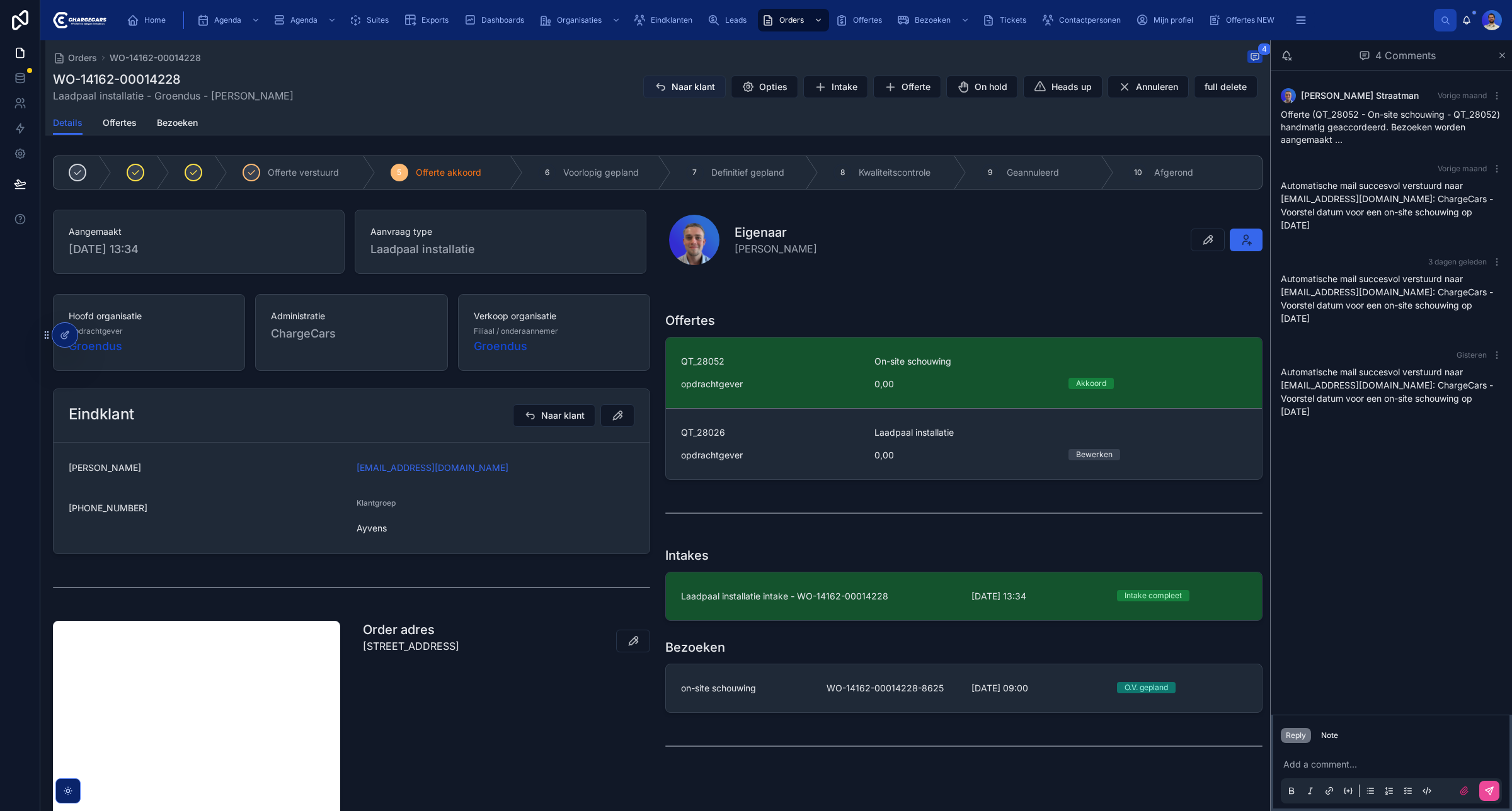
click at [675, 84] on span "Naar klant" at bounding box center [693, 86] width 43 height 12
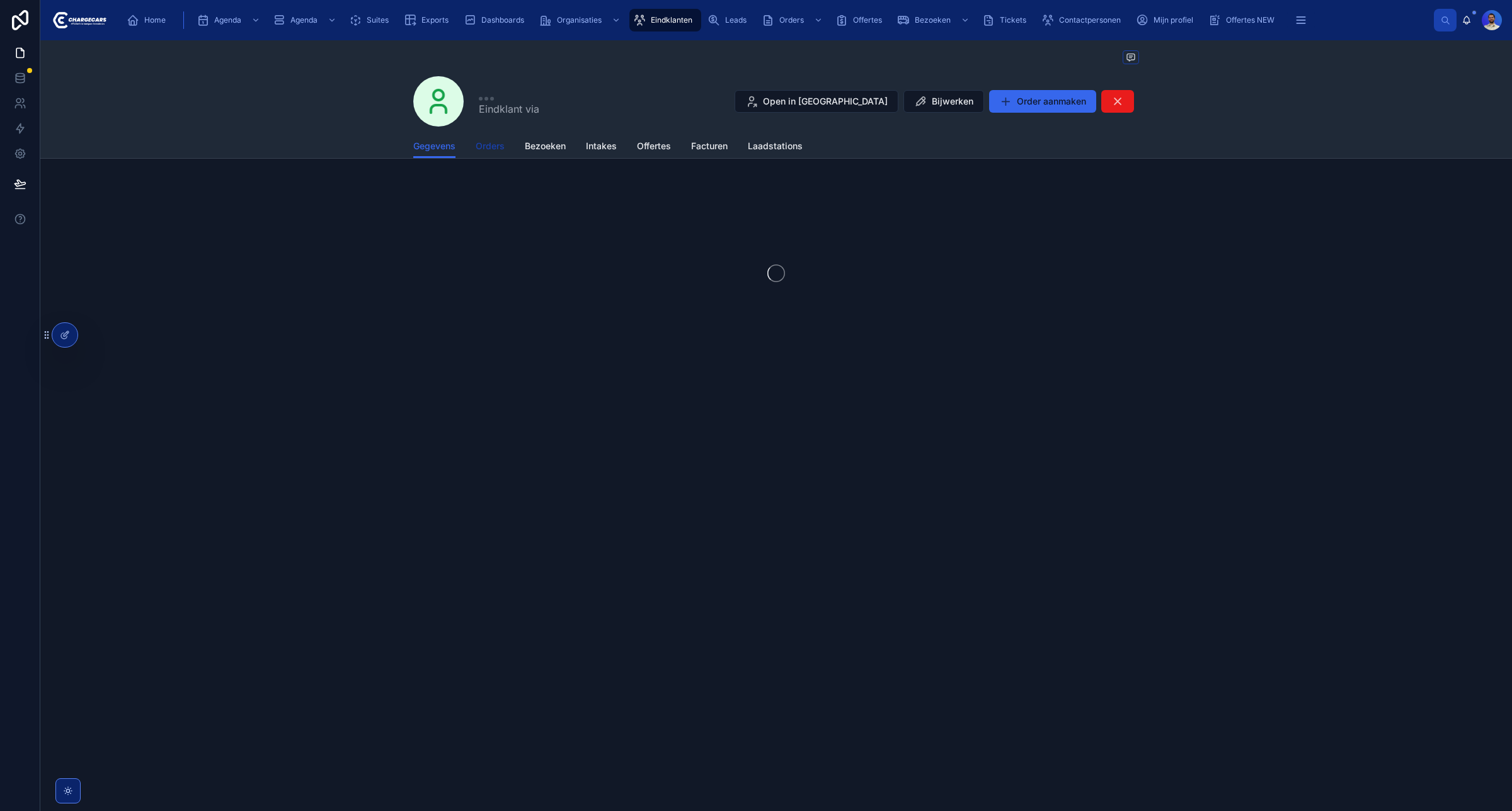
click at [479, 145] on span "Orders" at bounding box center [490, 146] width 29 height 12
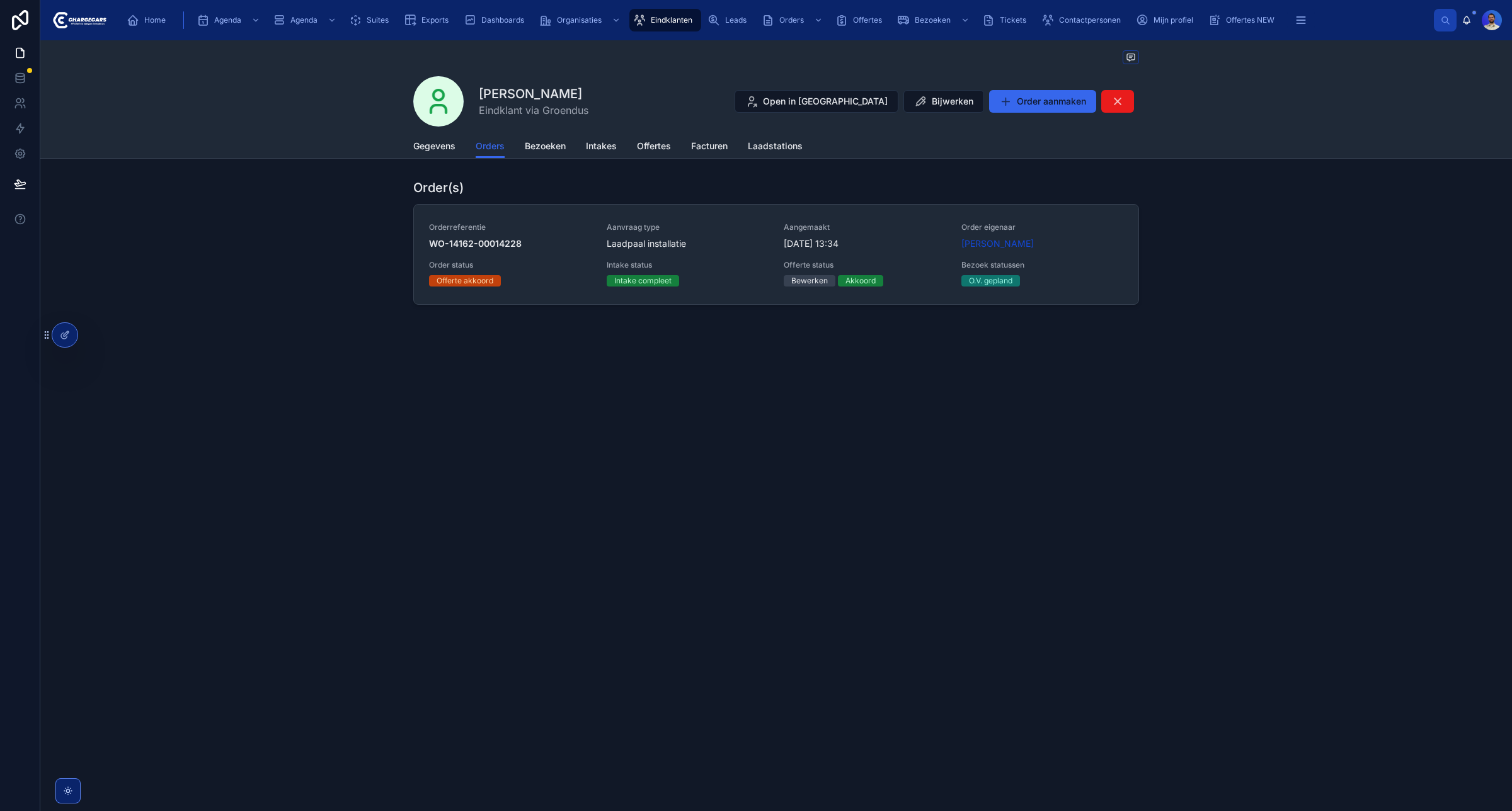
click at [1353, 333] on div "Dennis Hijkoop Eindklant via Groendus Open in Hubspot Bijwerken Order aanmaken …" at bounding box center [776, 215] width 1471 height 350
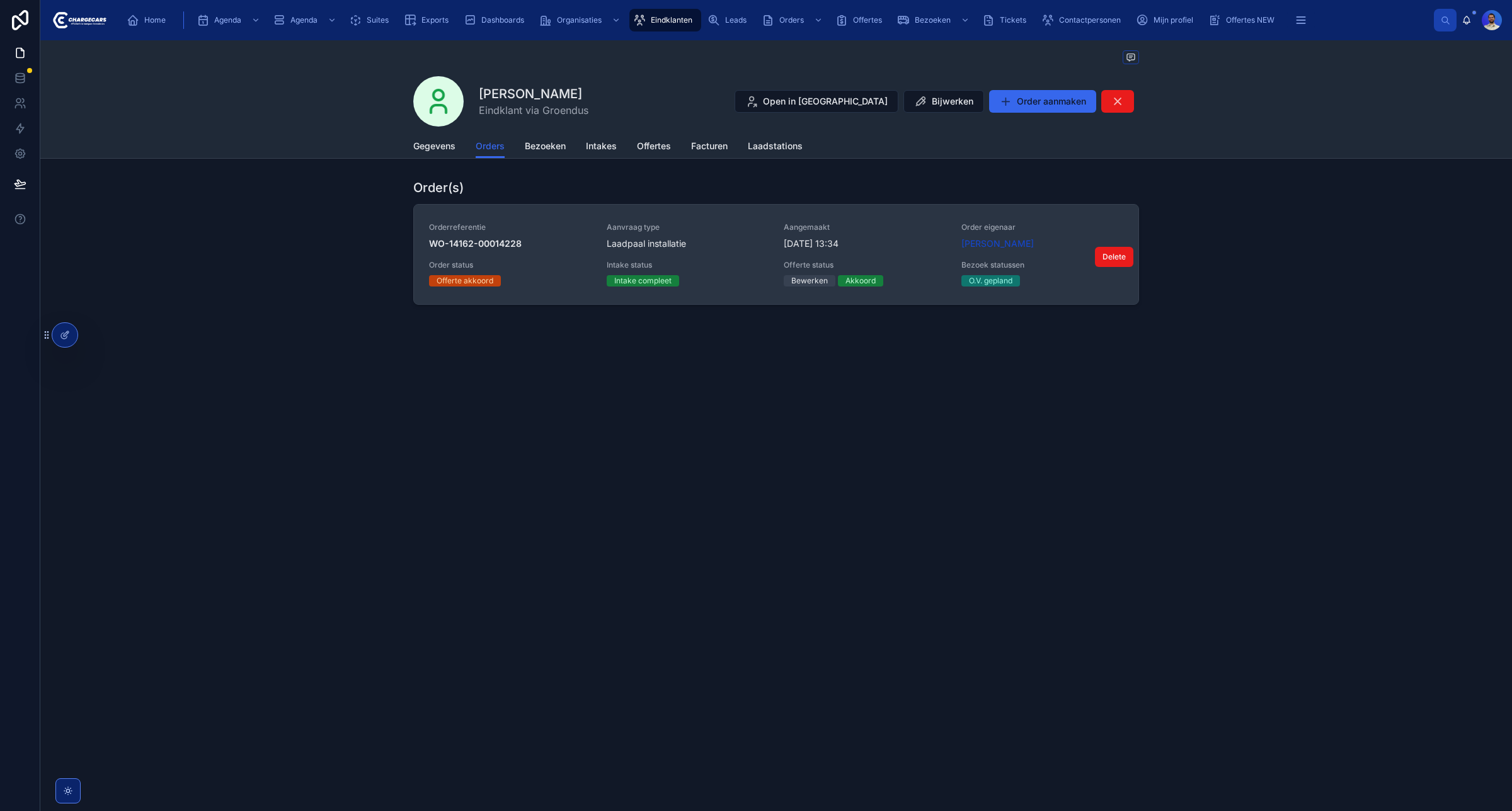
click at [572, 255] on div "Orderreferentie WO-14162-00014228 Aanvraag type Laadpaal installatie Aangemaakt…" at bounding box center [776, 255] width 694 height 64
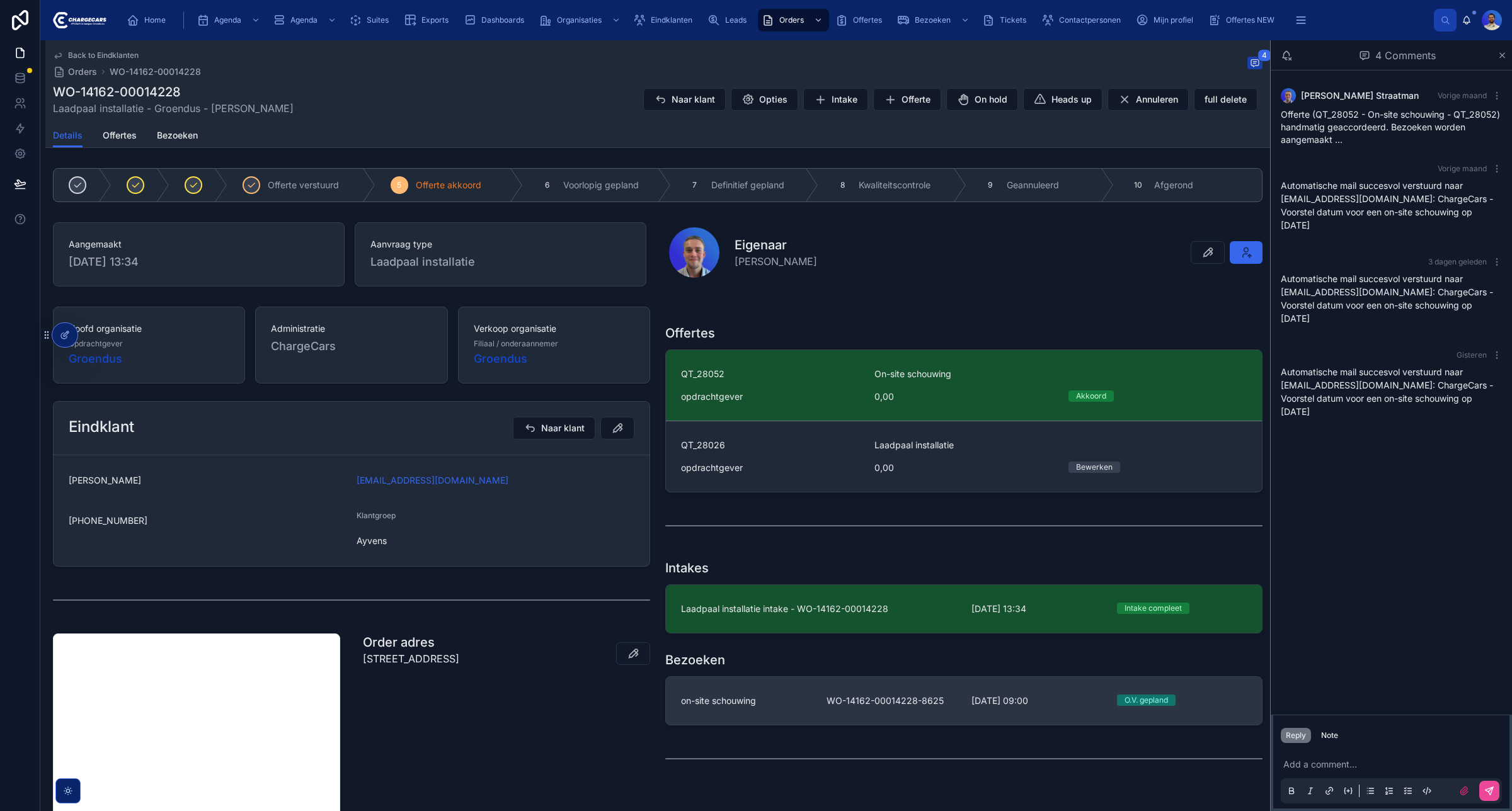
click at [807, 690] on link "on-site schouwing WO-14162-00014228-8625 19-9-2025 09:00 O.V. gepland" at bounding box center [964, 700] width 596 height 48
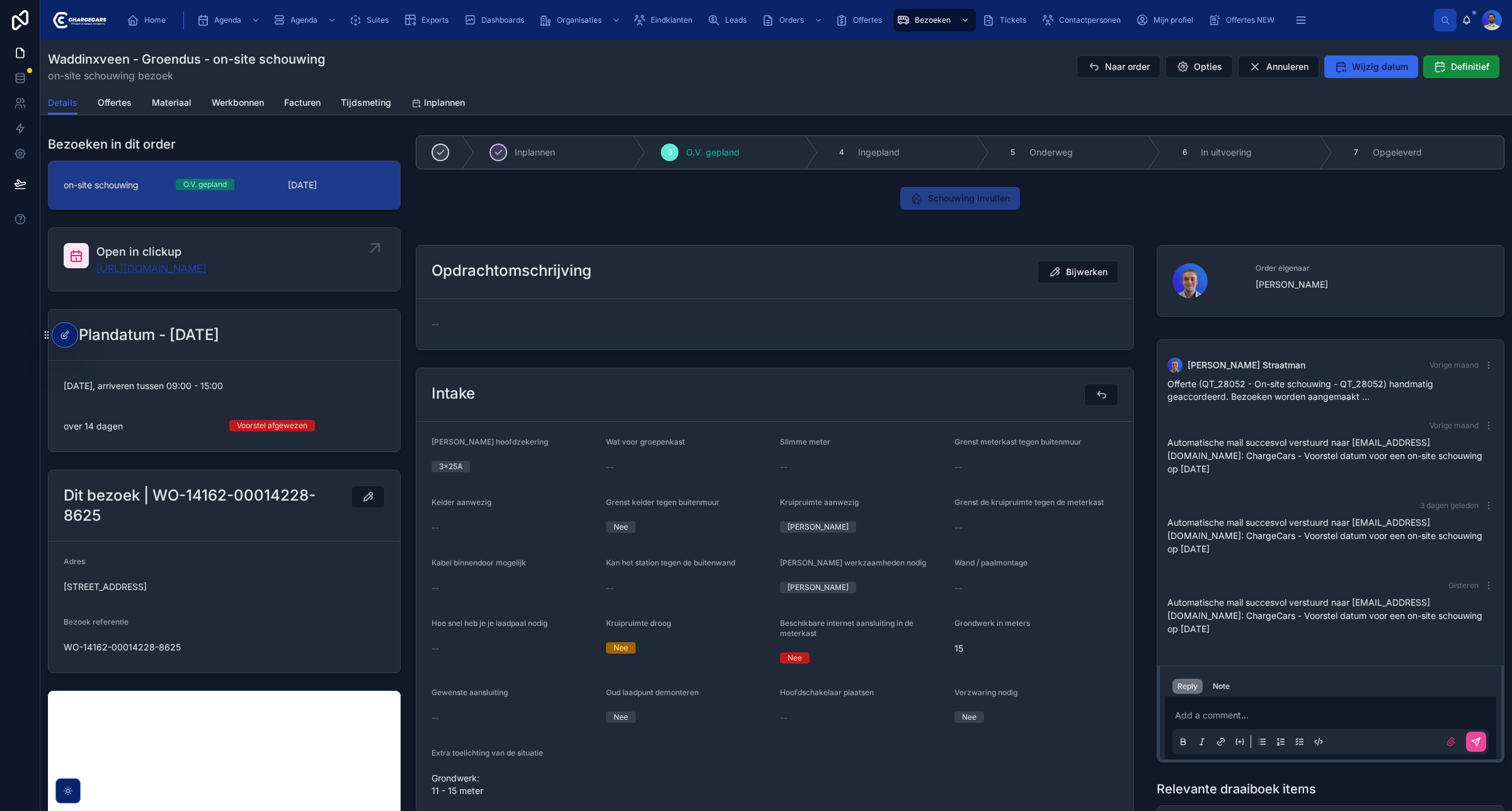
click at [206, 265] on link "https://app.clickup.com/t/86c55aym9" at bounding box center [151, 268] width 110 height 15
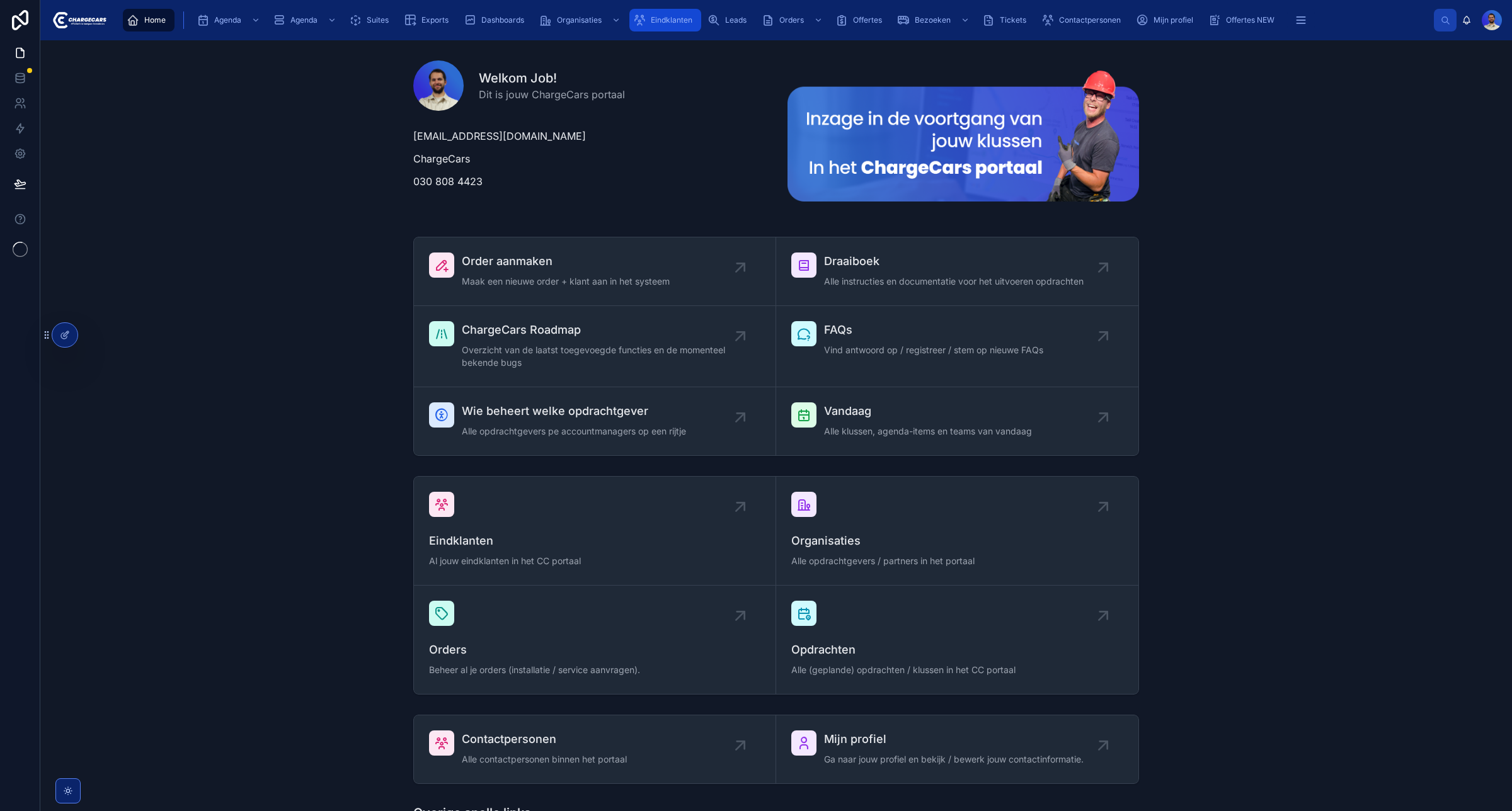
click at [678, 16] on span "Eindklanten" at bounding box center [671, 20] width 41 height 10
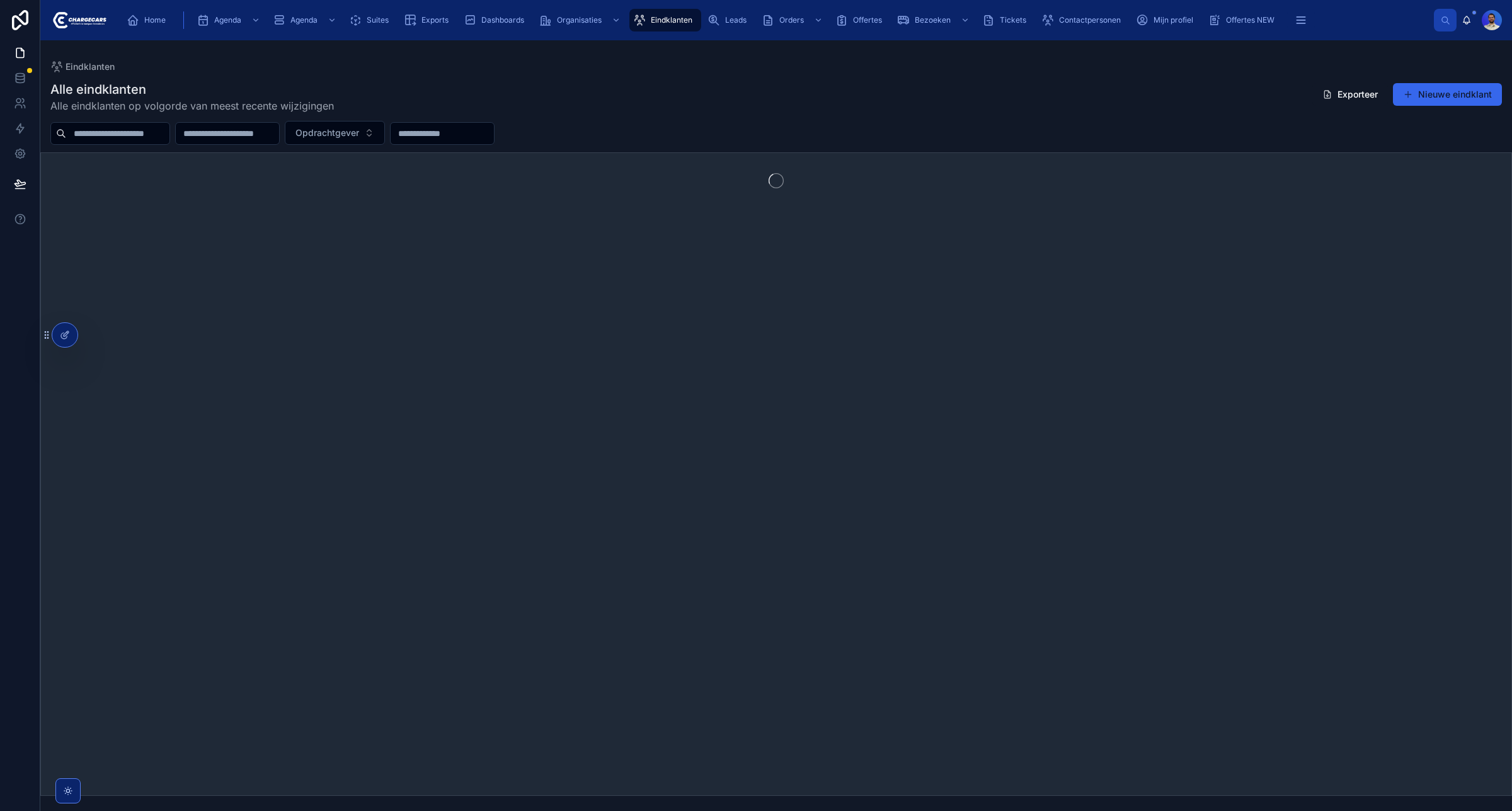
click at [132, 137] on input "text" at bounding box center [118, 133] width 103 height 18
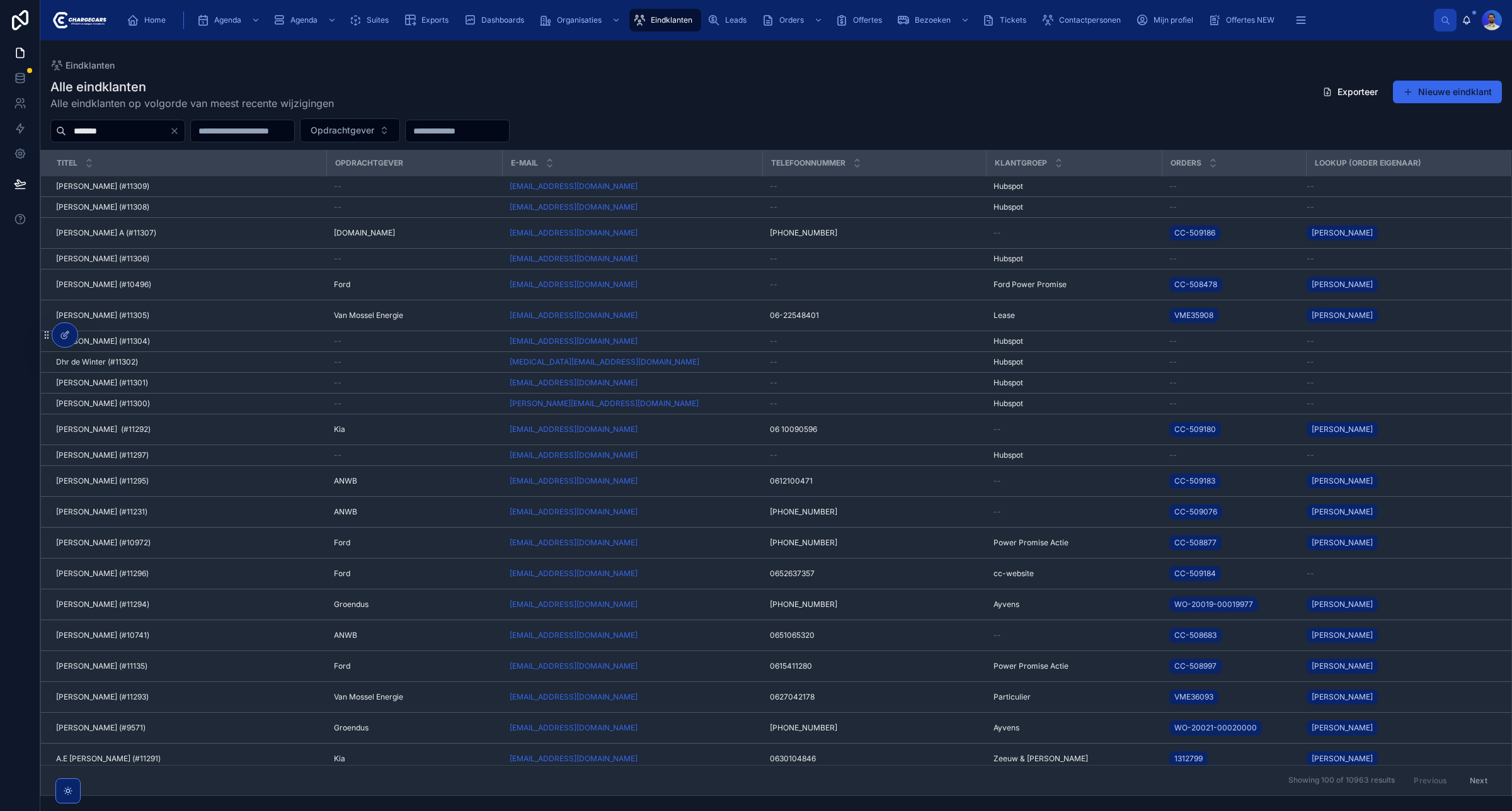
type input "*******"
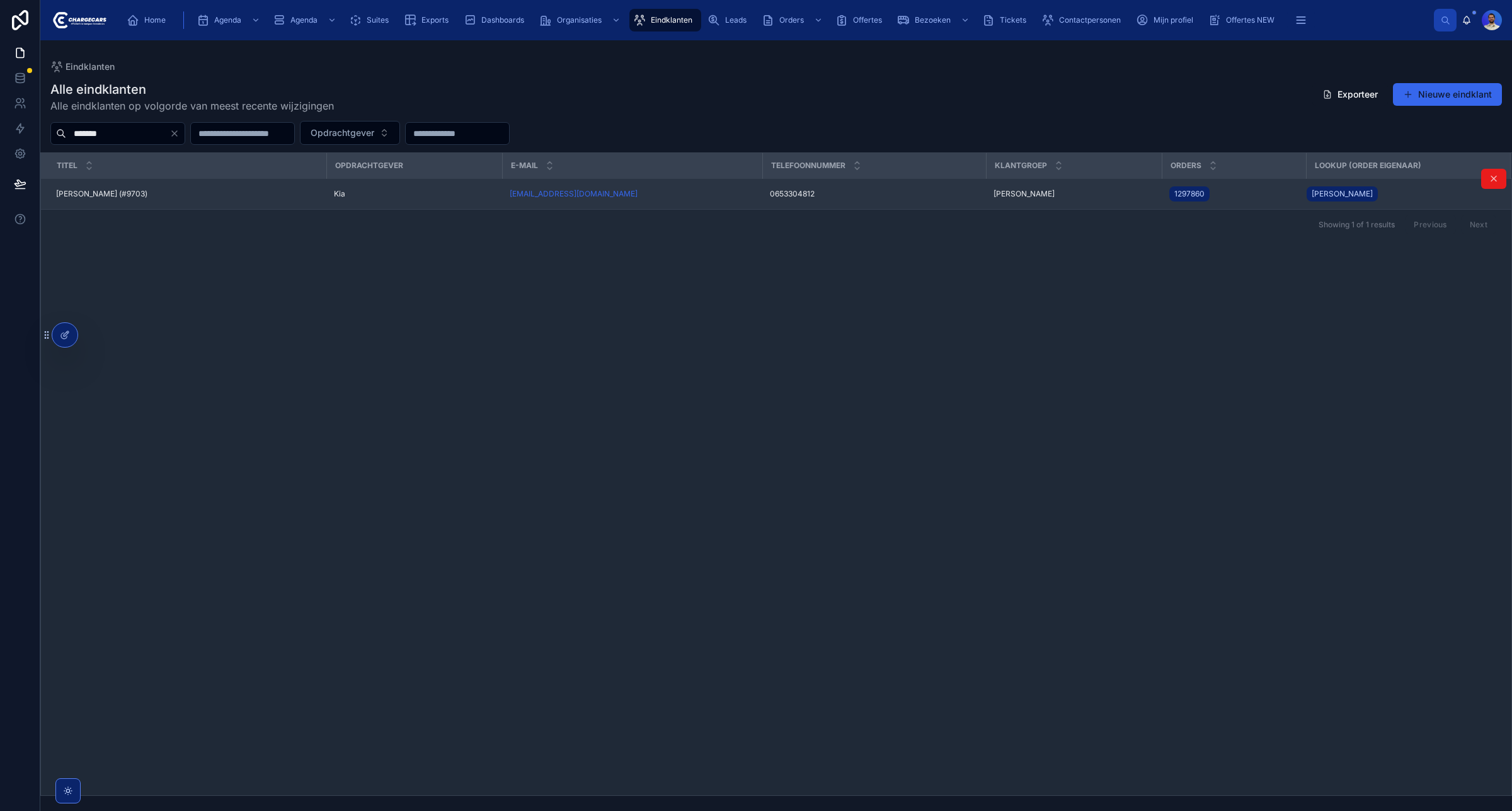
click at [693, 197] on div "corbakphotography@gmail.com" at bounding box center [632, 194] width 245 height 10
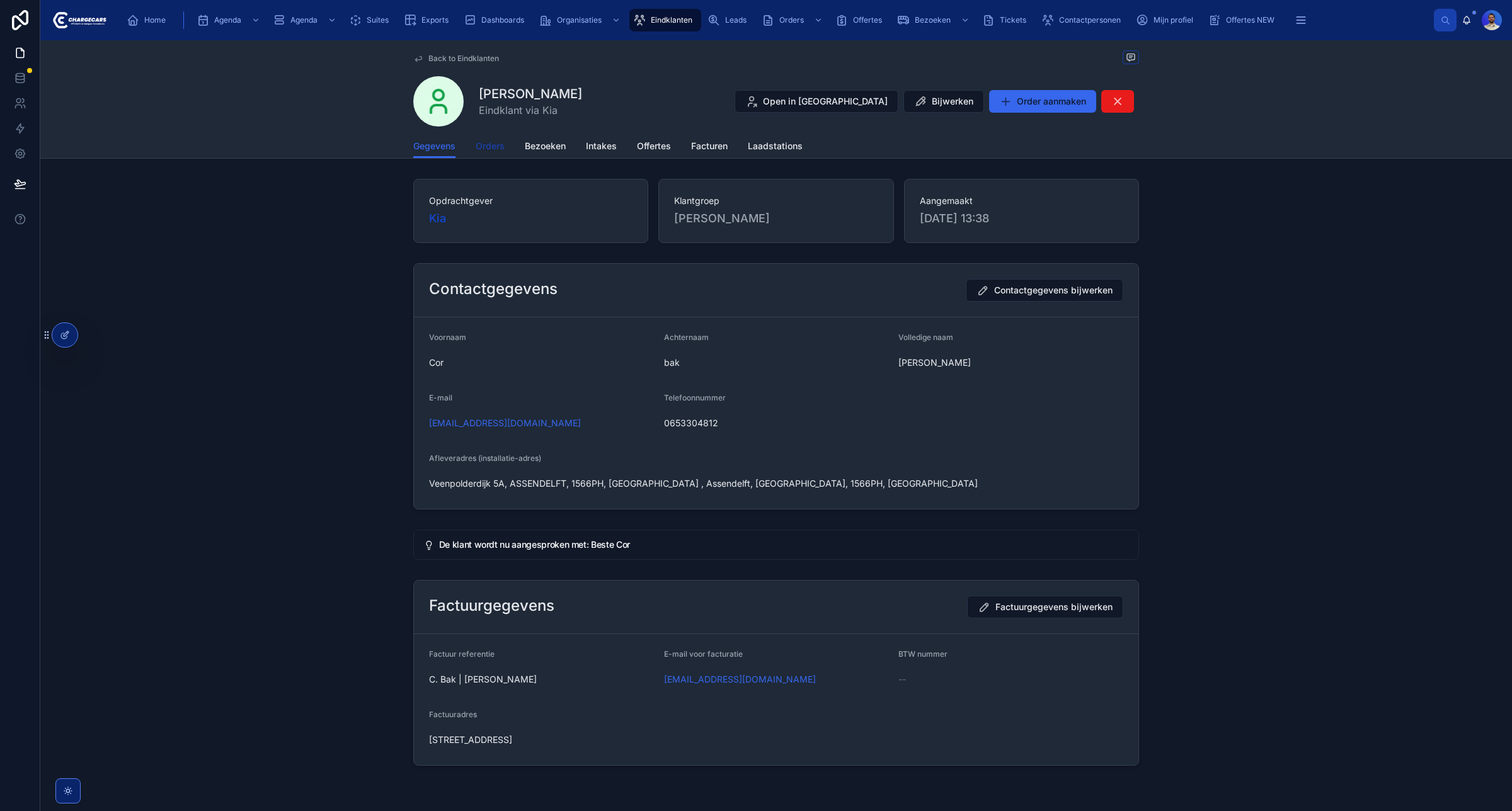
click at [493, 137] on link "Orders" at bounding box center [490, 147] width 29 height 25
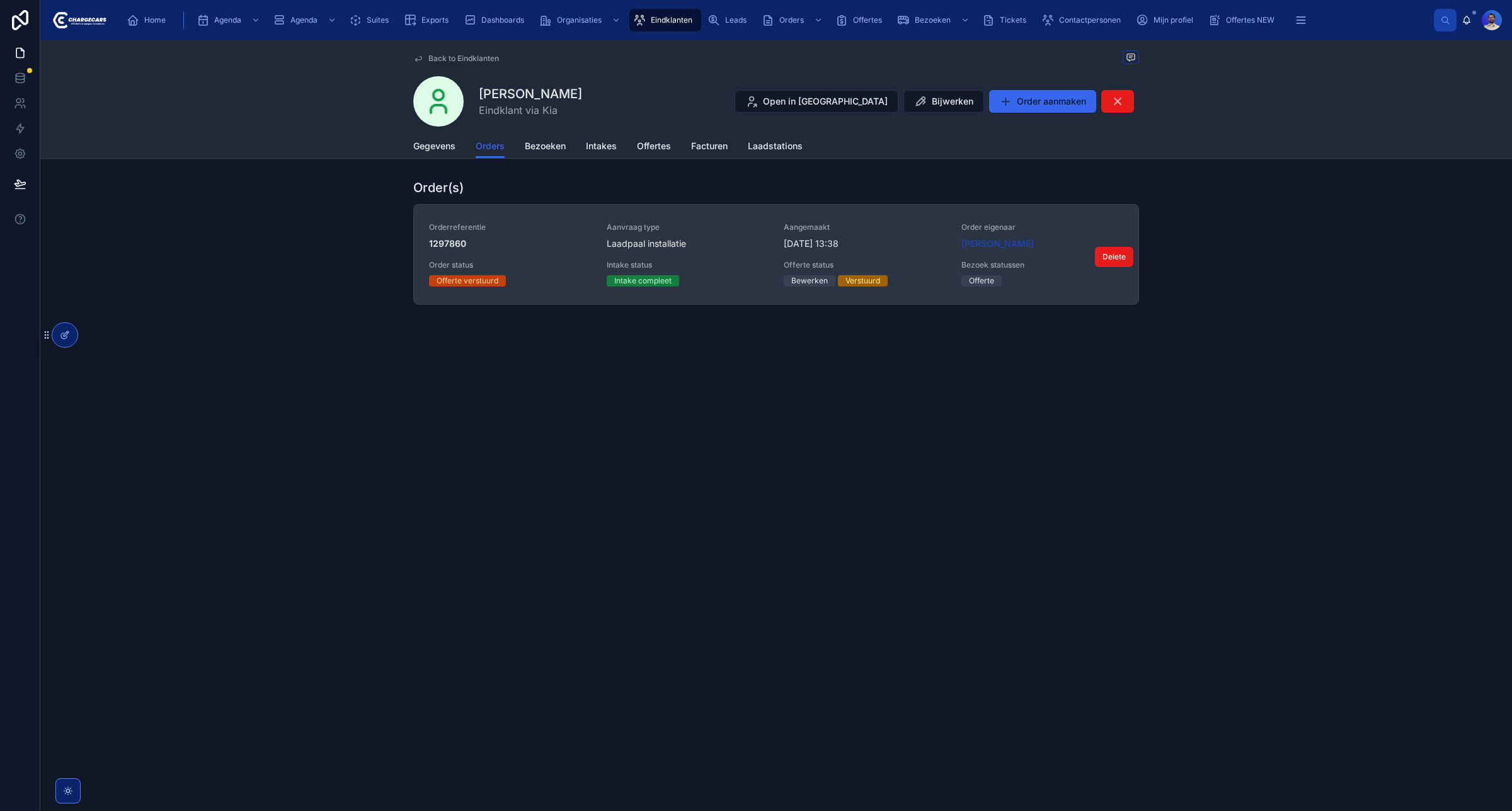
click at [739, 243] on div "Laadpaal installatie" at bounding box center [688, 243] width 162 height 12
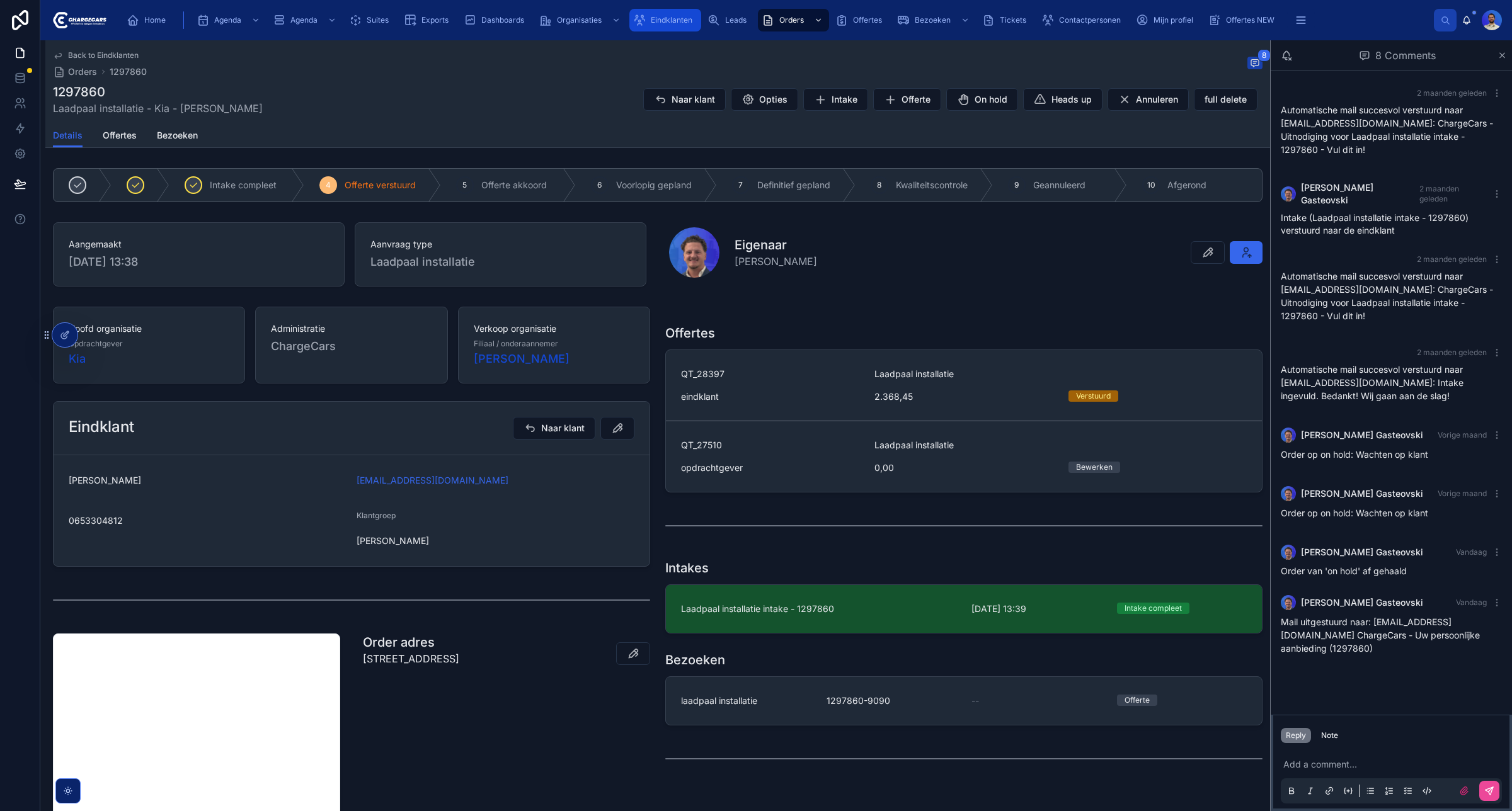
click at [682, 21] on span "Eindklanten" at bounding box center [671, 20] width 41 height 10
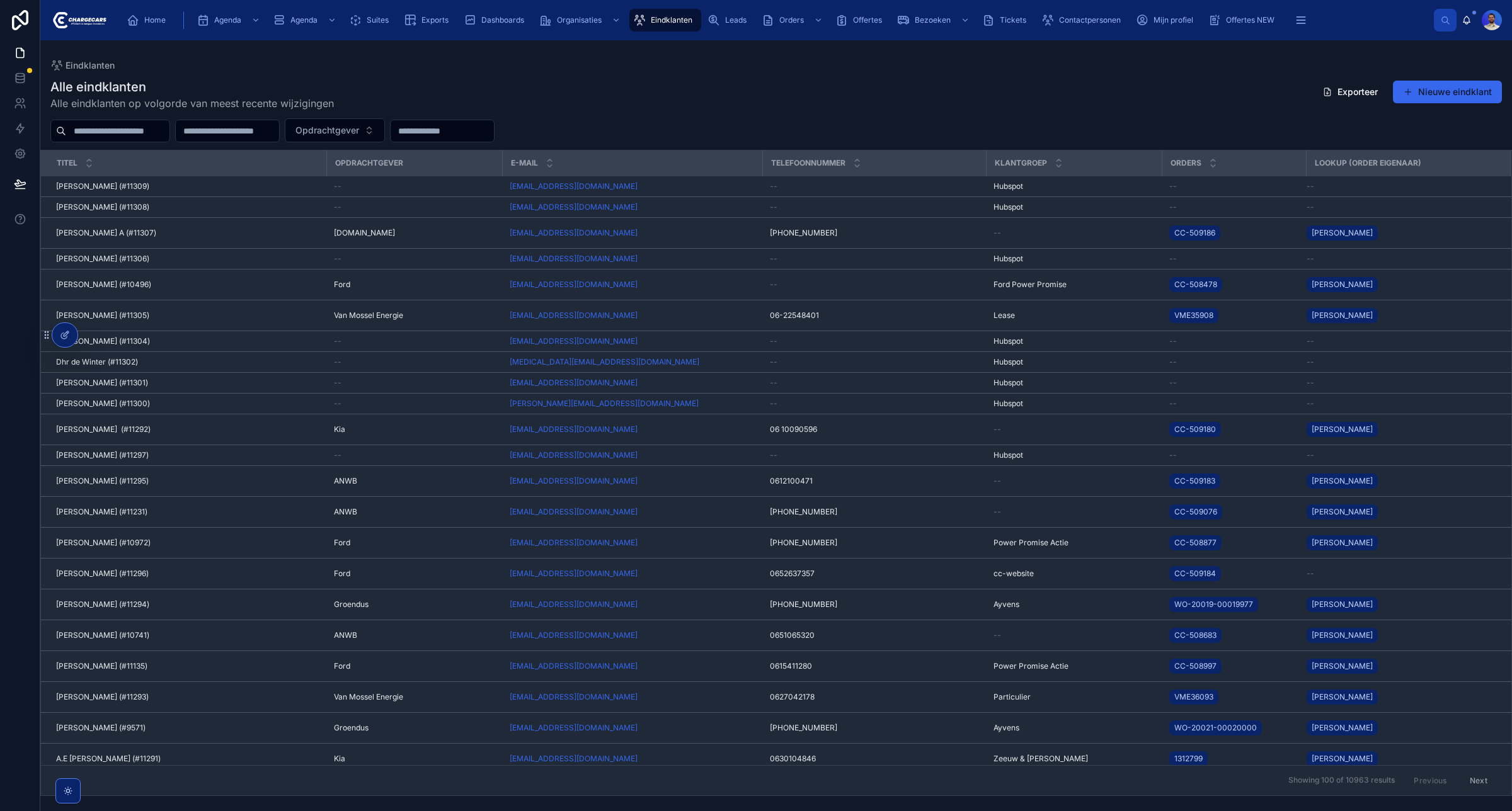
click at [170, 139] on input "text" at bounding box center [118, 131] width 103 height 18
type input "*******"
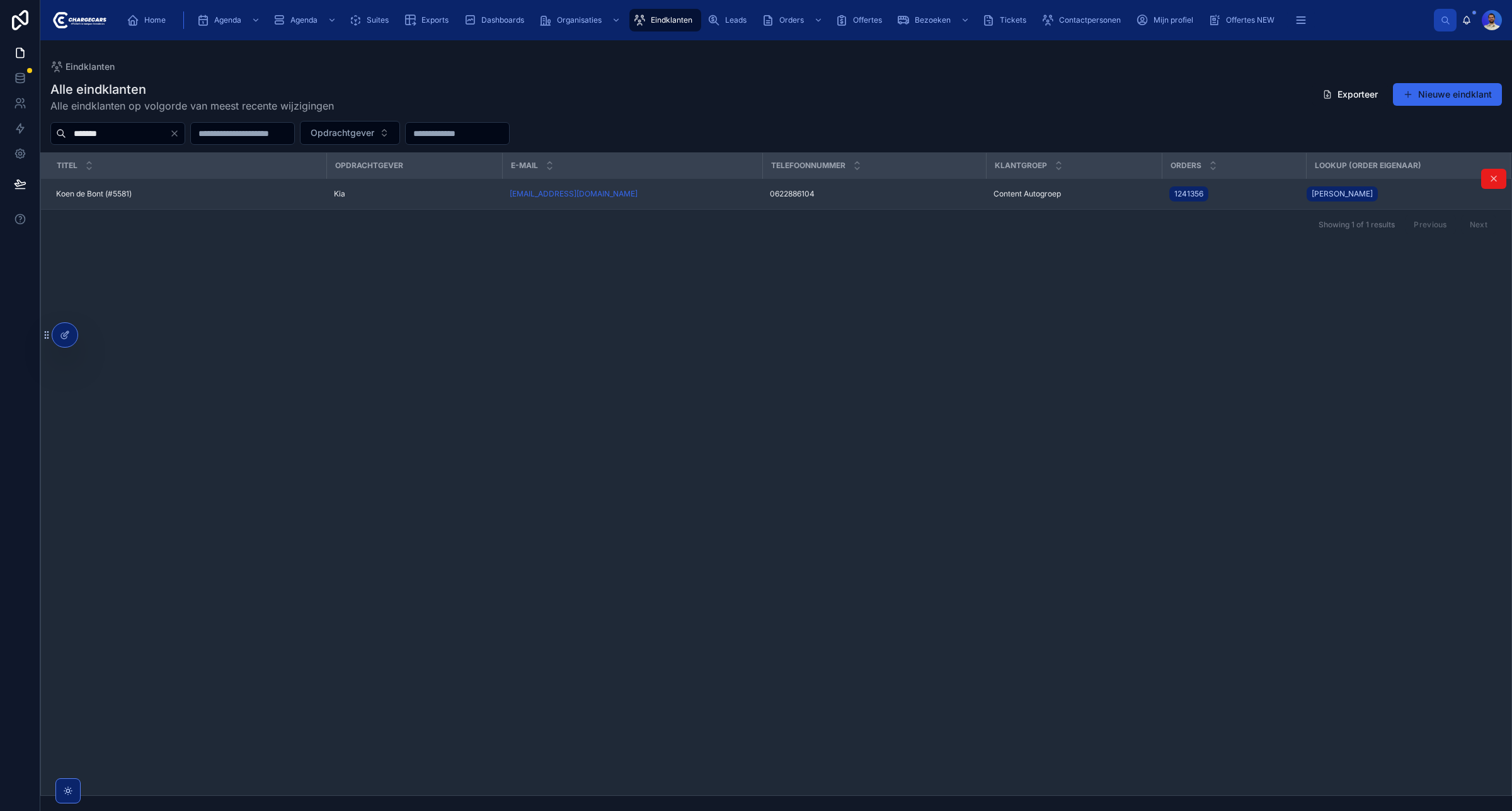
click at [402, 190] on div "Kia" at bounding box center [414, 194] width 160 height 10
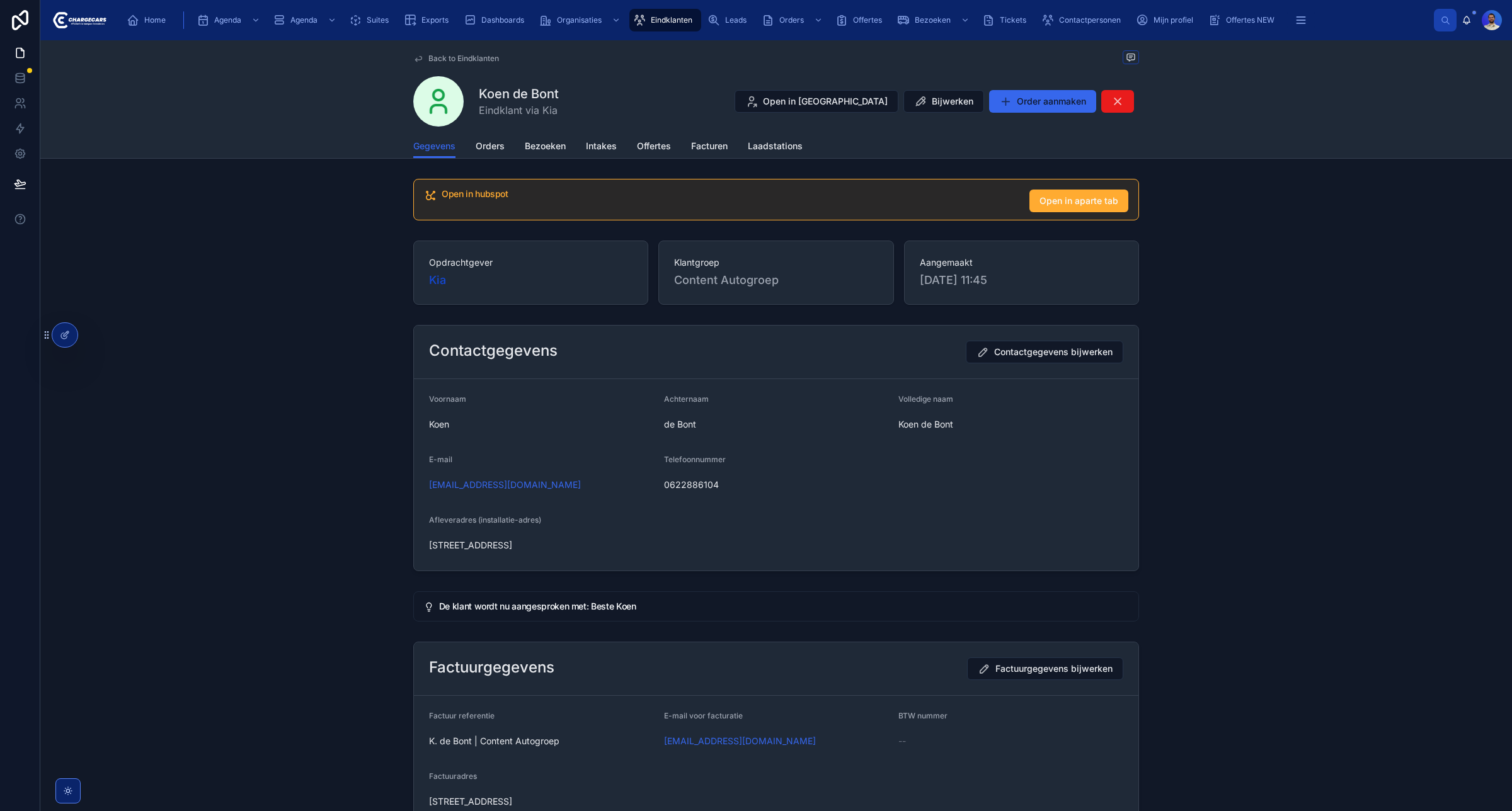
click at [661, 20] on span "Eindklanten" at bounding box center [671, 20] width 41 height 10
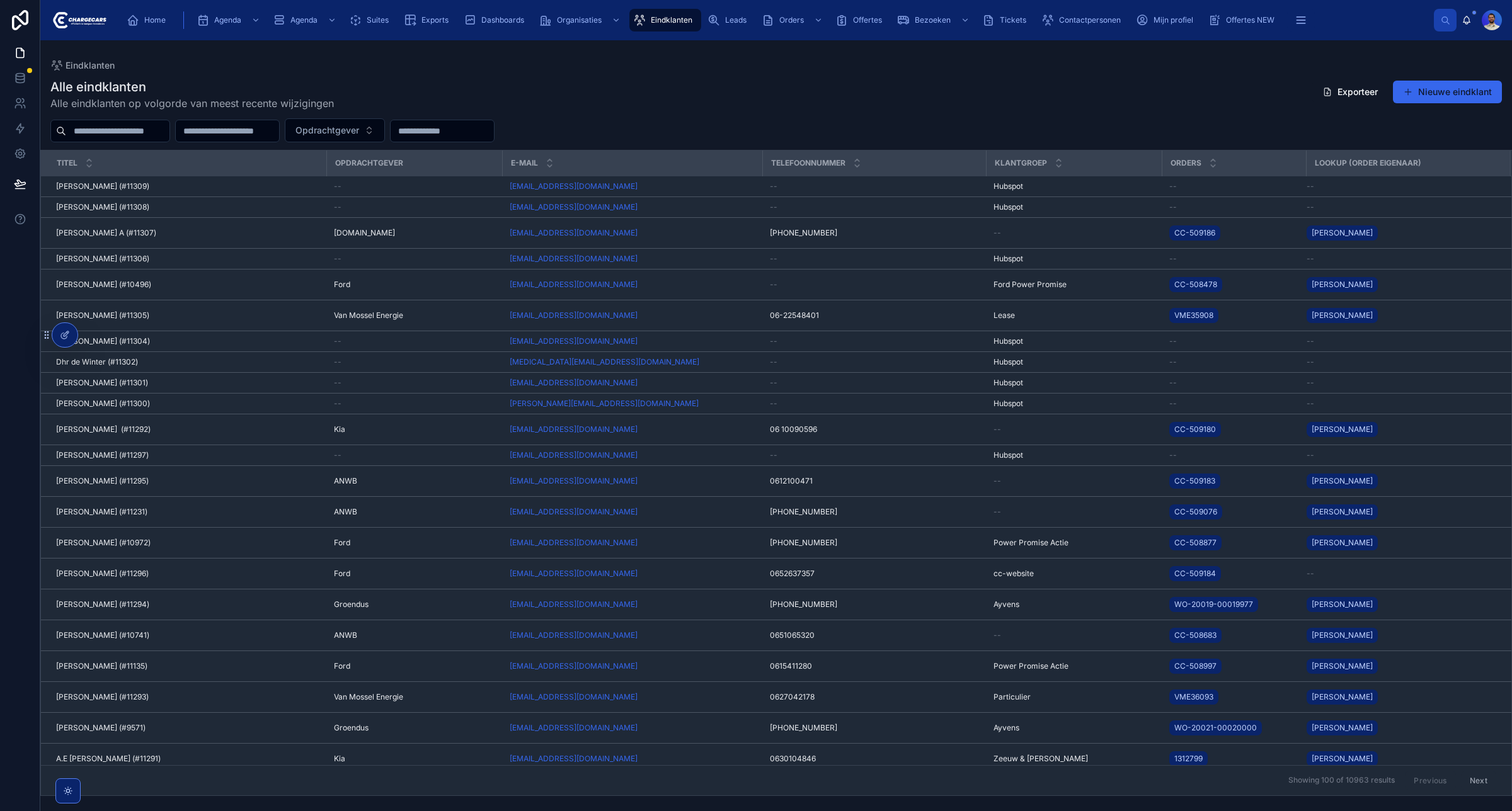
click at [170, 122] on input "text" at bounding box center [118, 131] width 103 height 18
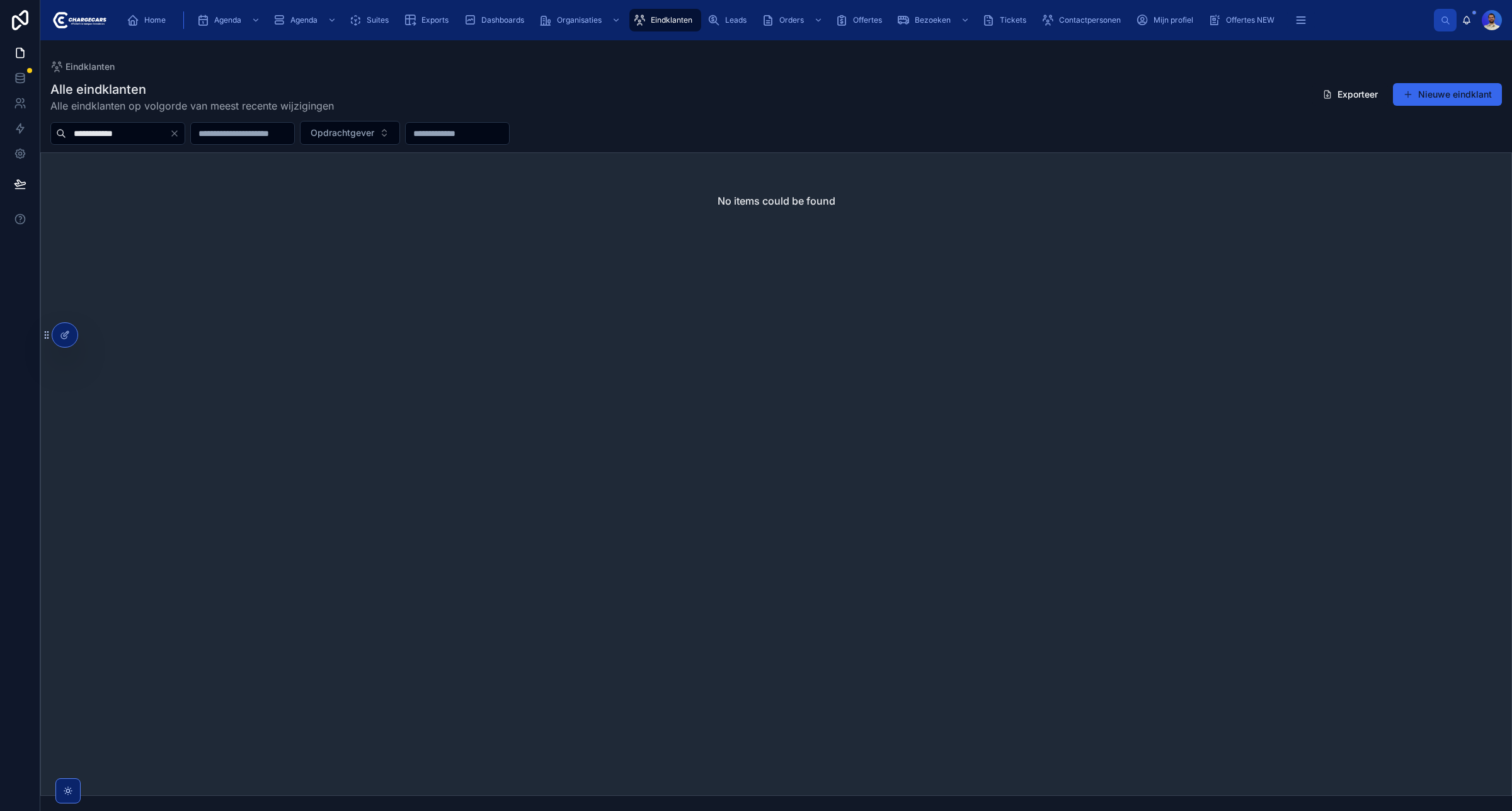
click at [136, 124] on input "**********" at bounding box center [118, 133] width 103 height 18
click at [81, 139] on input "**********" at bounding box center [118, 133] width 103 height 18
type input "*******"
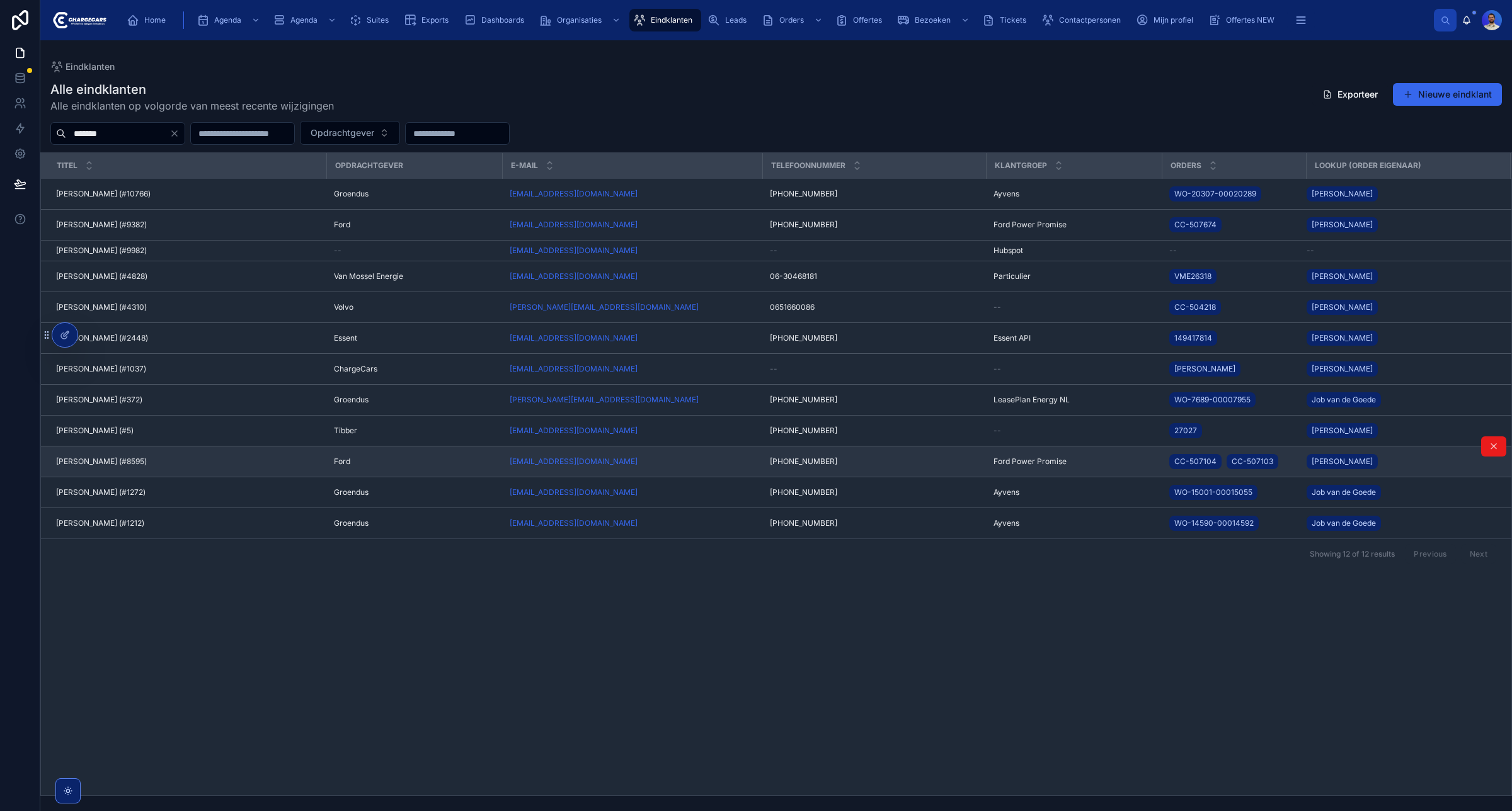
click at [407, 457] on div "Ford" at bounding box center [414, 461] width 160 height 10
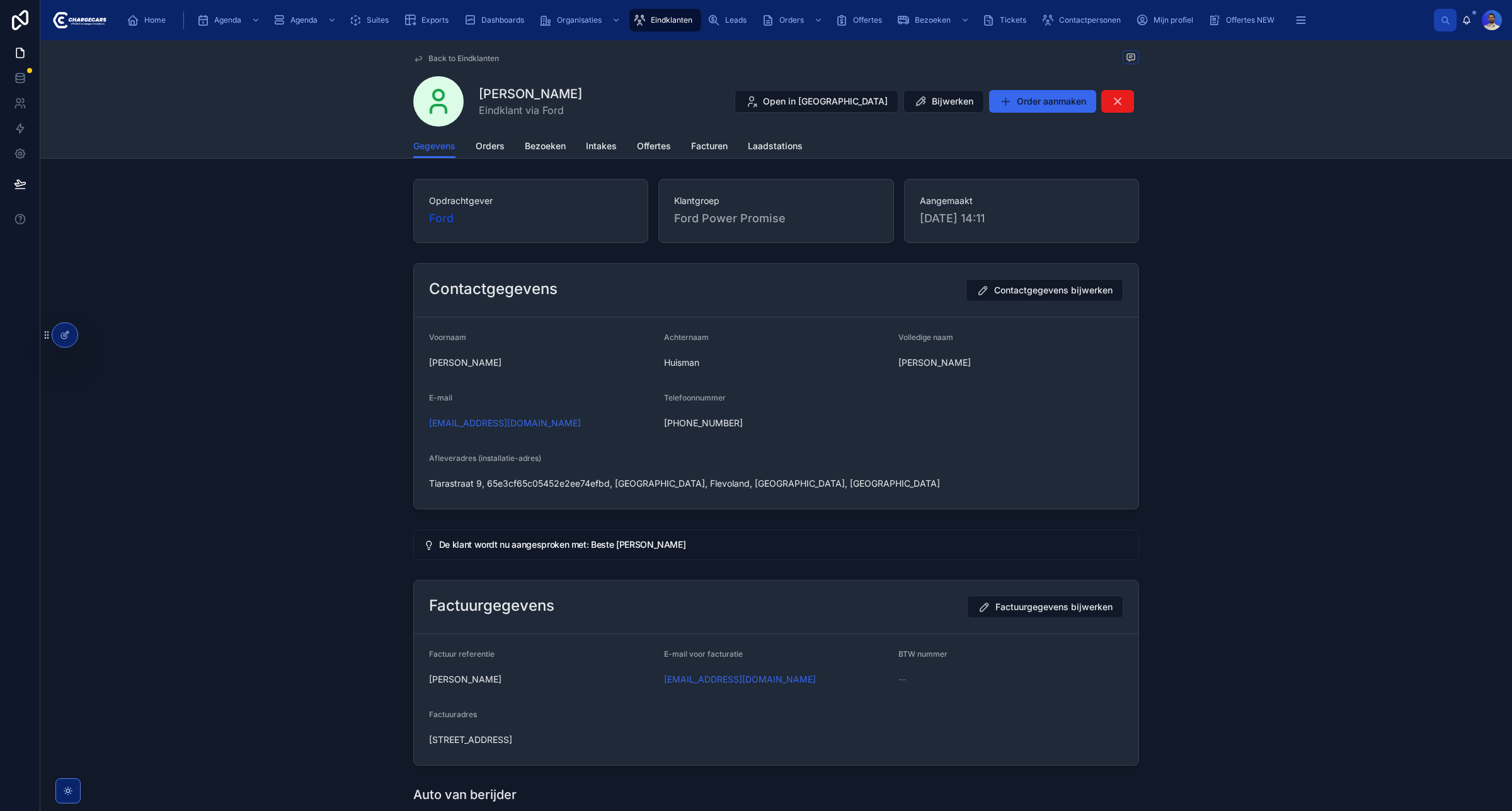
click at [487, 154] on link "Orders" at bounding box center [490, 147] width 29 height 25
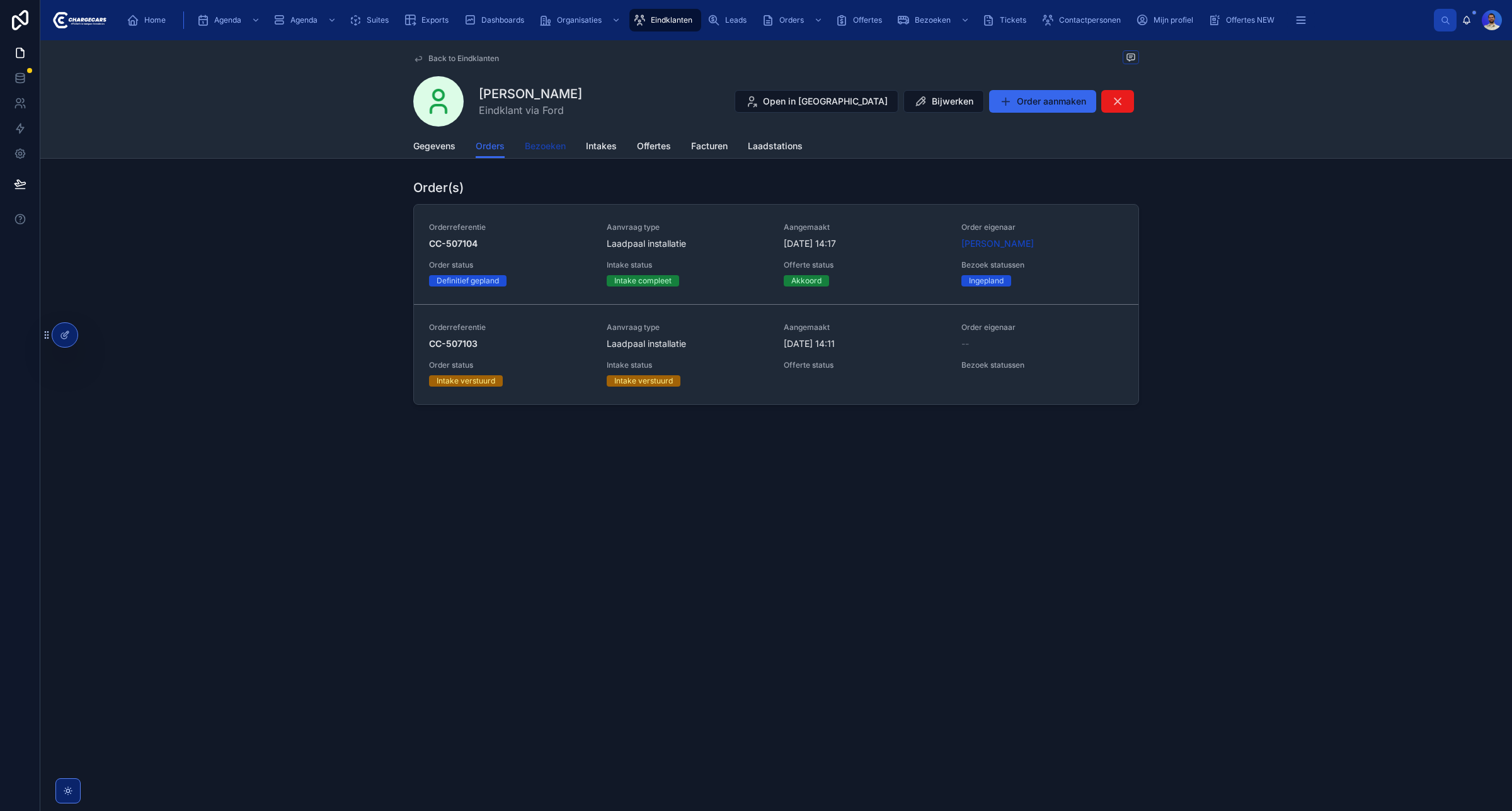
click at [551, 149] on span "Bezoeken" at bounding box center [545, 146] width 41 height 12
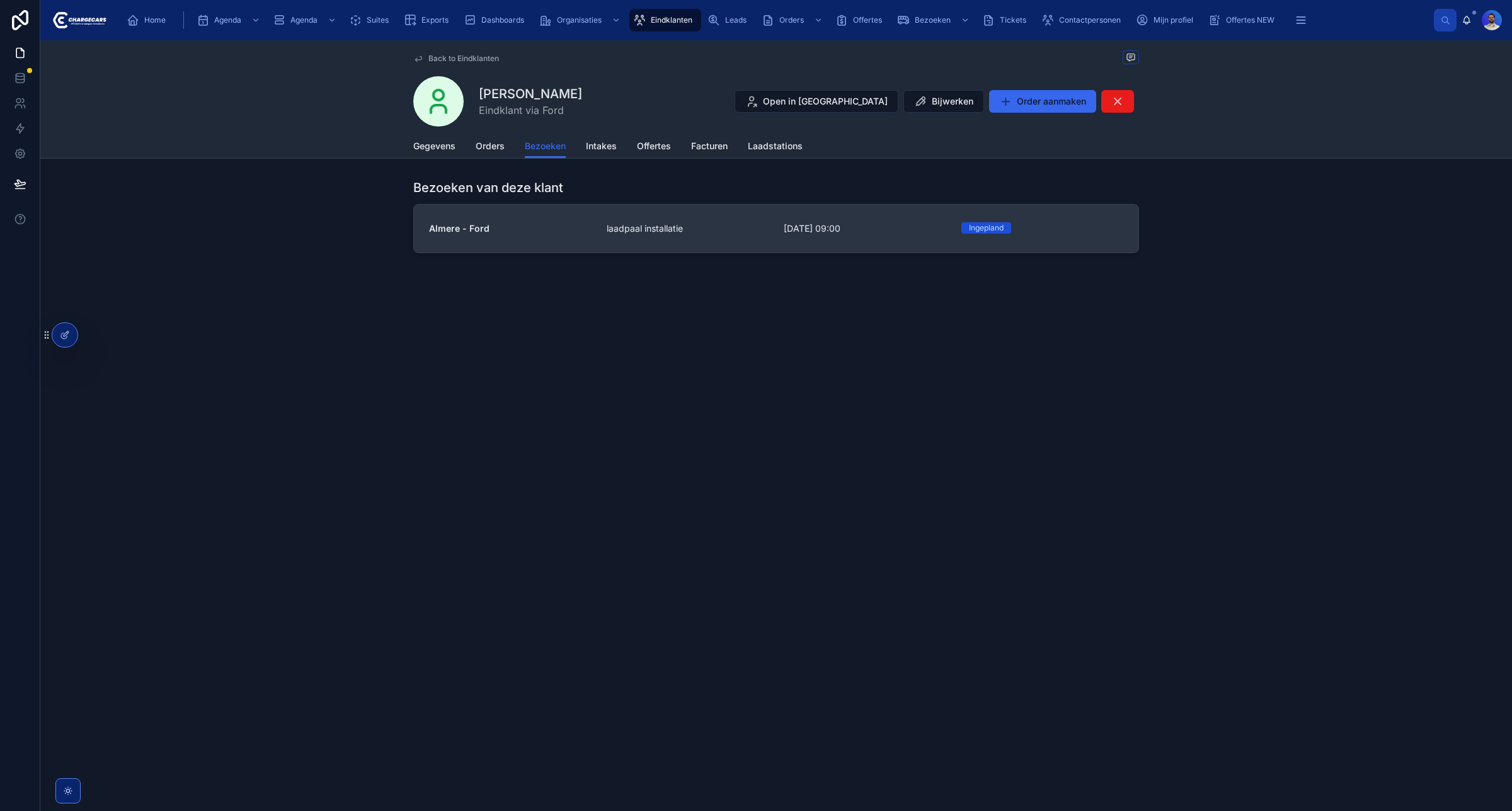
click at [736, 251] on link "Almere - Ford laadpaal installatie 5-9-2025 09:00 Ingepland" at bounding box center [776, 228] width 724 height 48
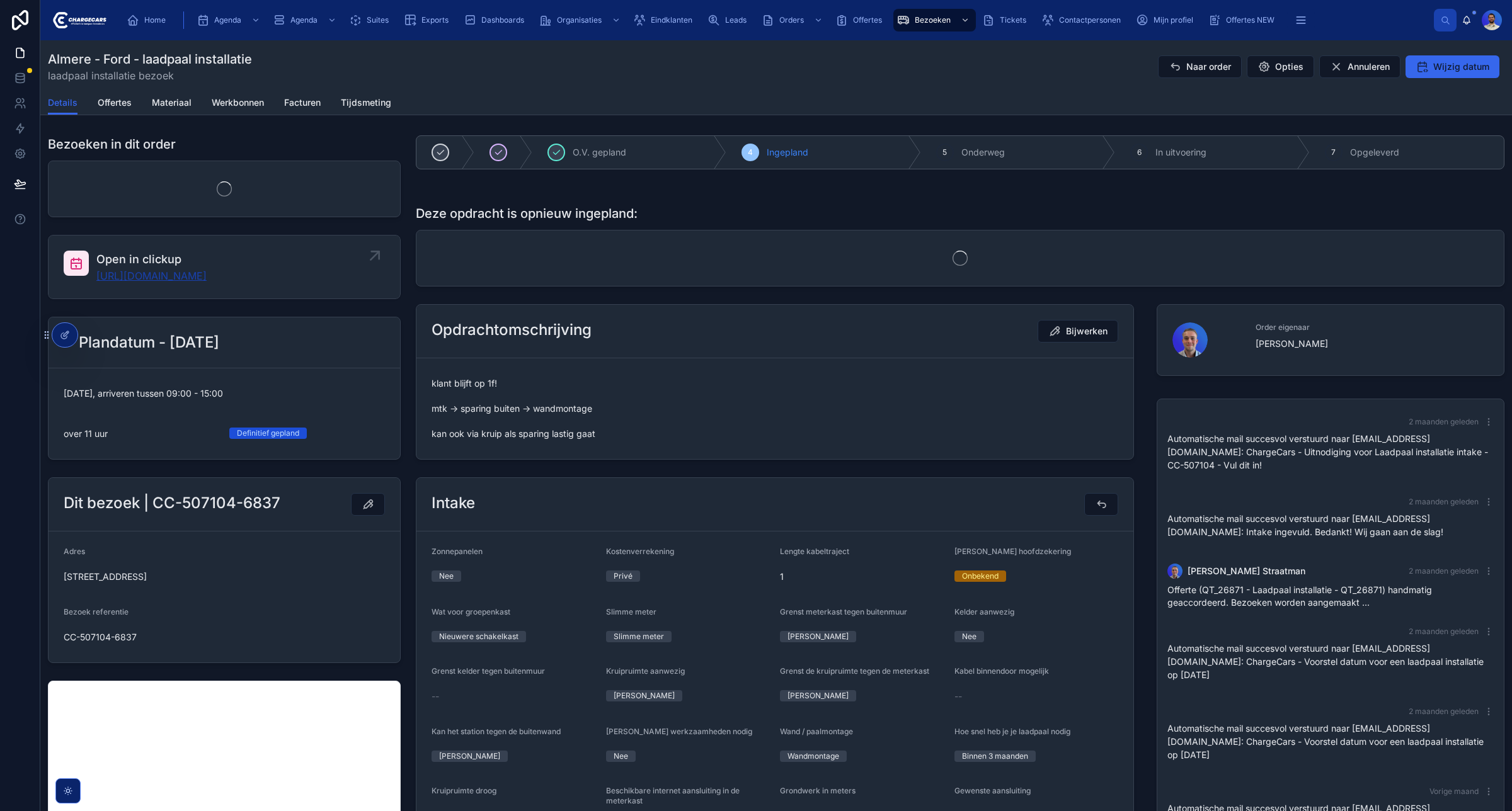
click at [183, 282] on link "https://app.clickup.com/t/86c4a5xkn" at bounding box center [151, 276] width 110 height 15
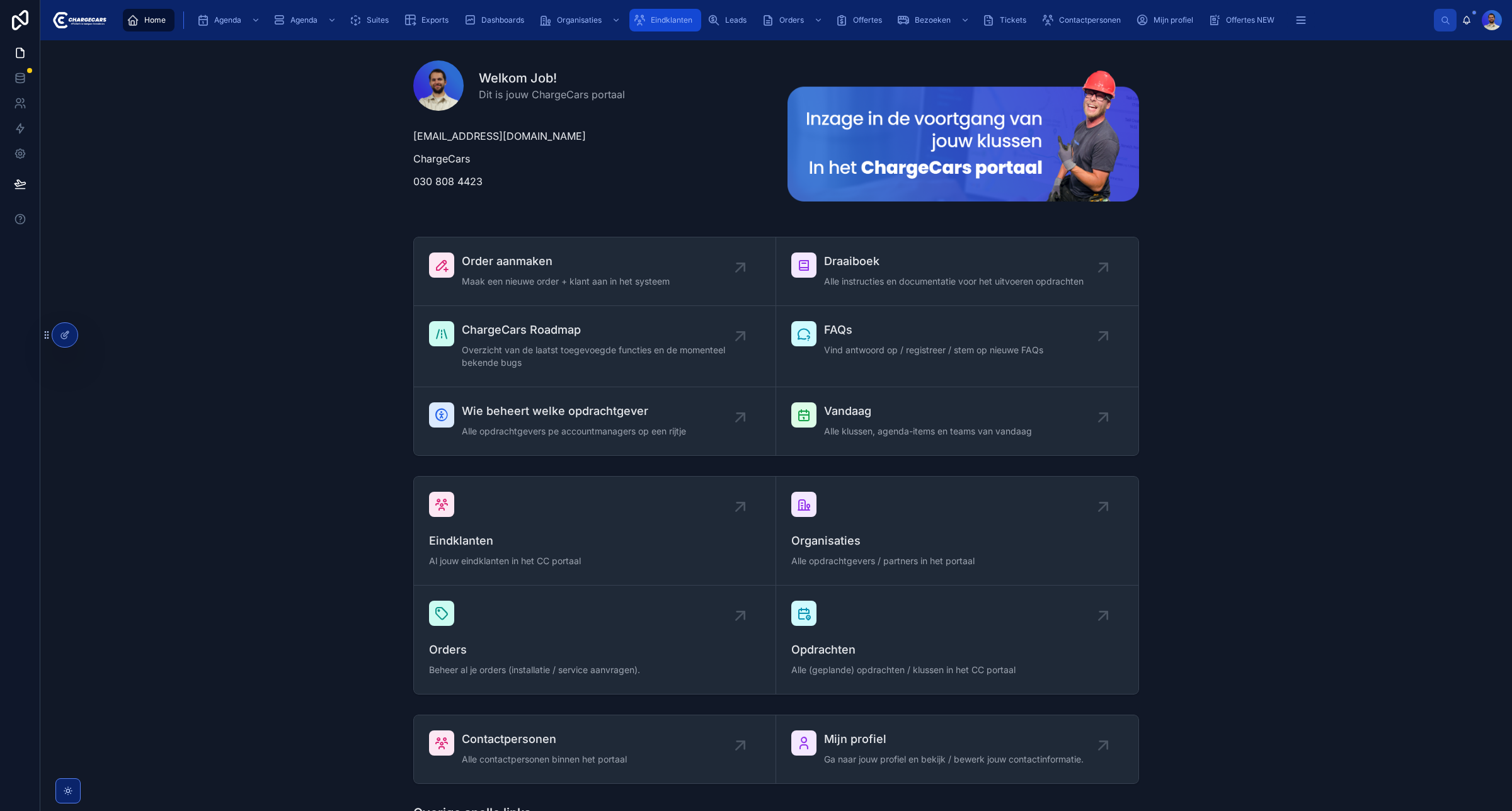
click at [680, 16] on span "Eindklanten" at bounding box center [671, 20] width 41 height 10
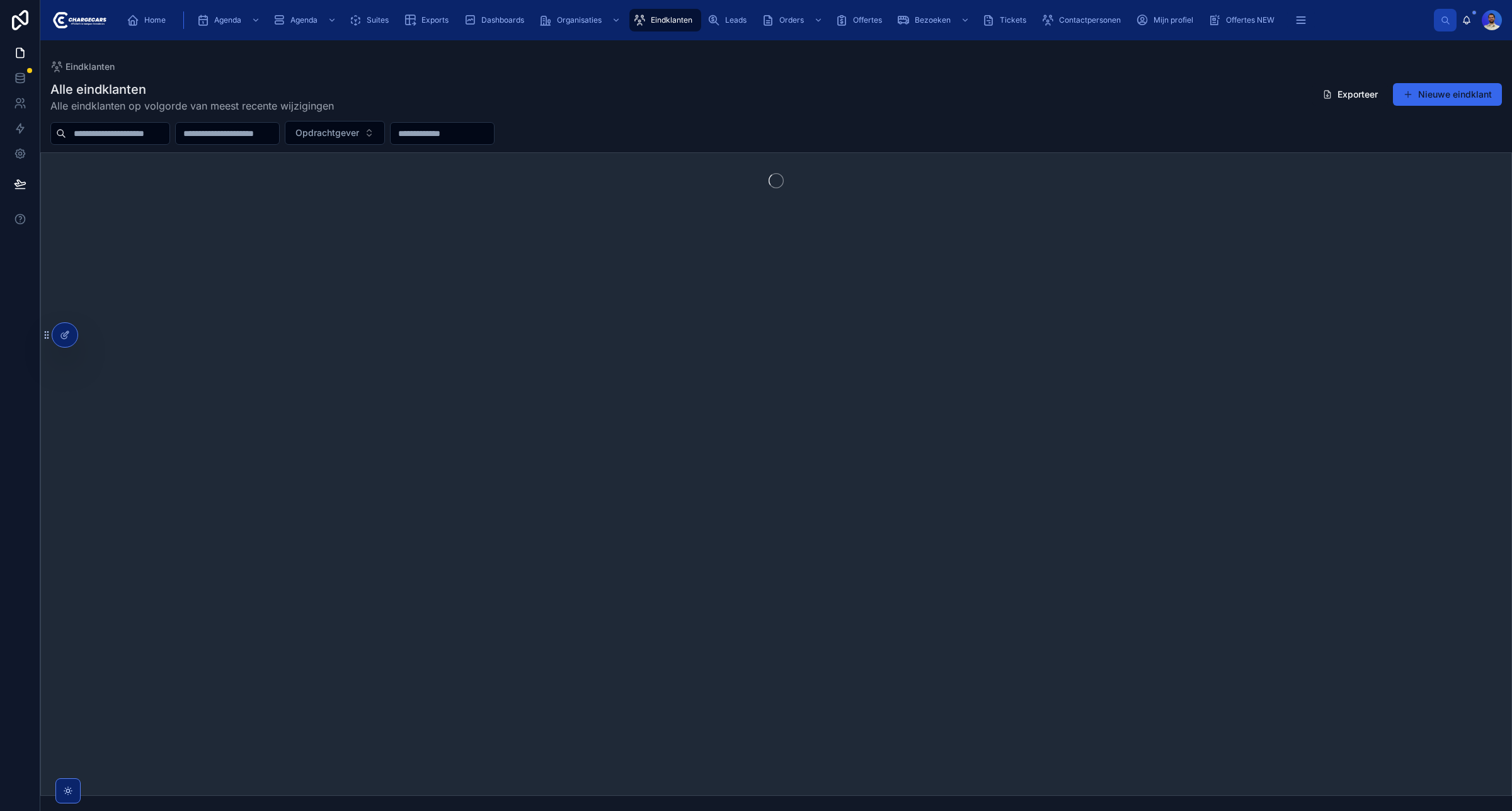
click at [120, 132] on input "text" at bounding box center [118, 133] width 103 height 18
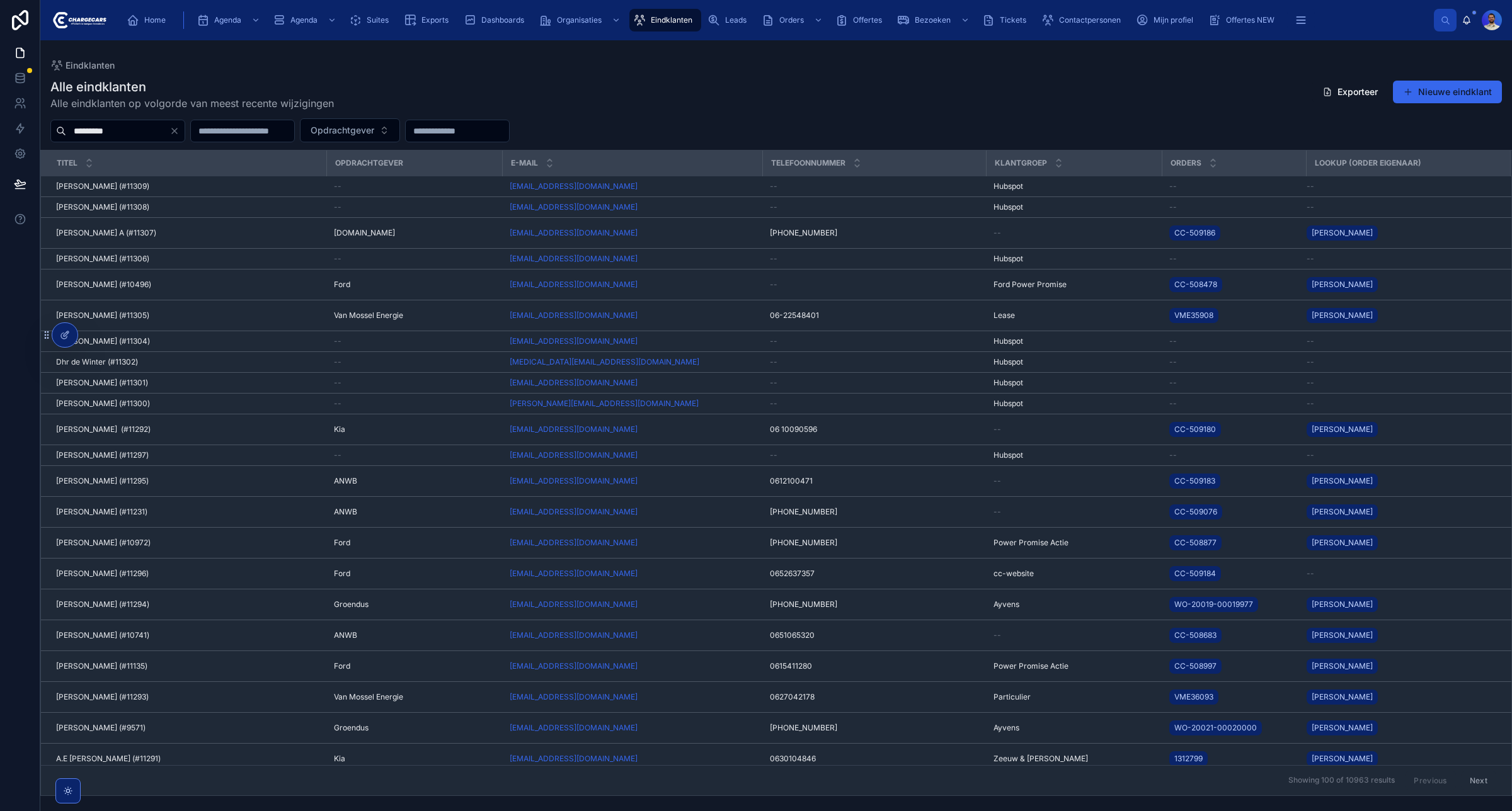
type input "*********"
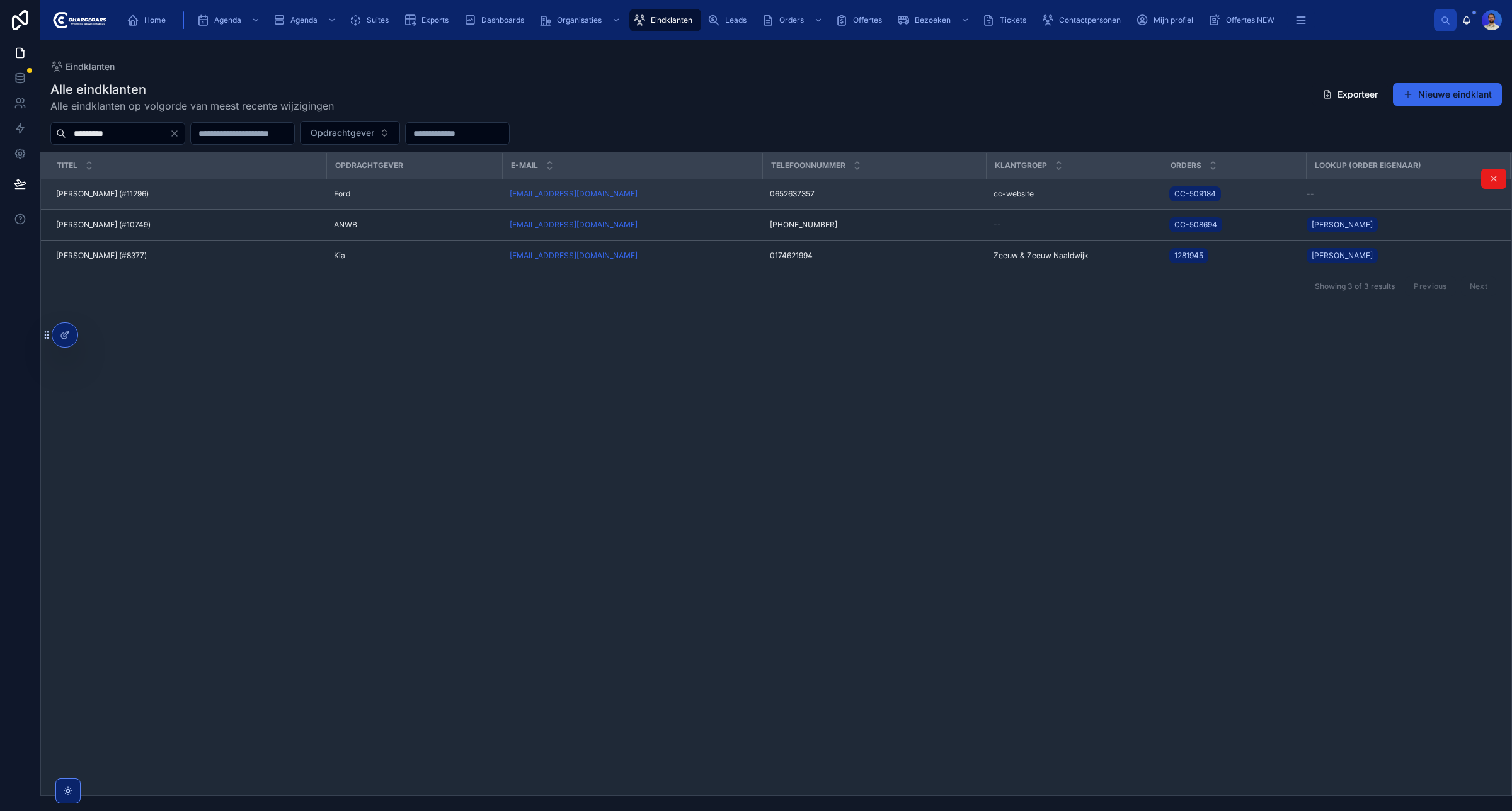
click at [253, 192] on div "[PERSON_NAME] (#11296) [PERSON_NAME][DEMOGRAPHIC_DATA] (#11296)" at bounding box center [187, 194] width 263 height 10
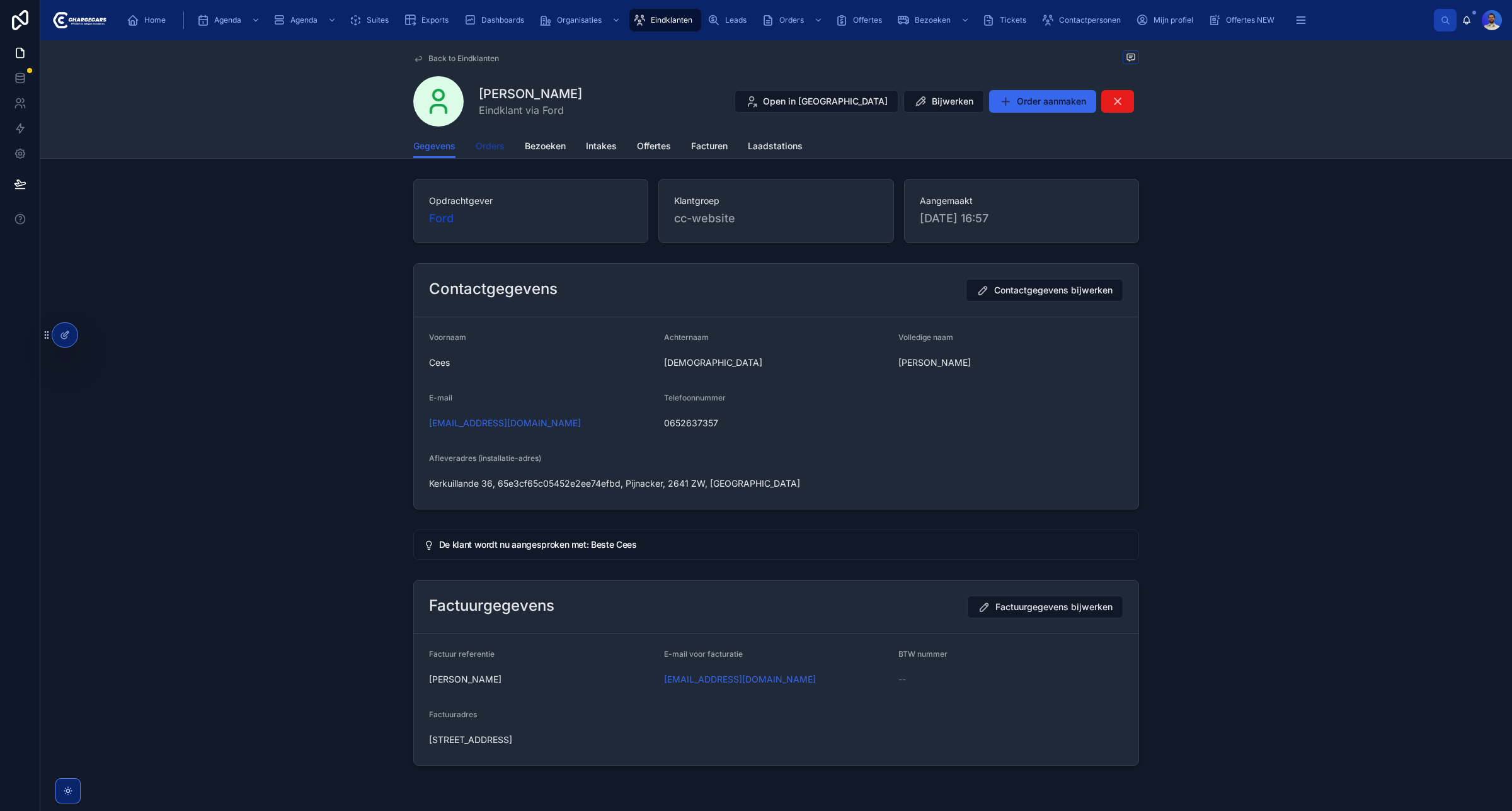
click at [480, 153] on link "Orders" at bounding box center [490, 147] width 29 height 25
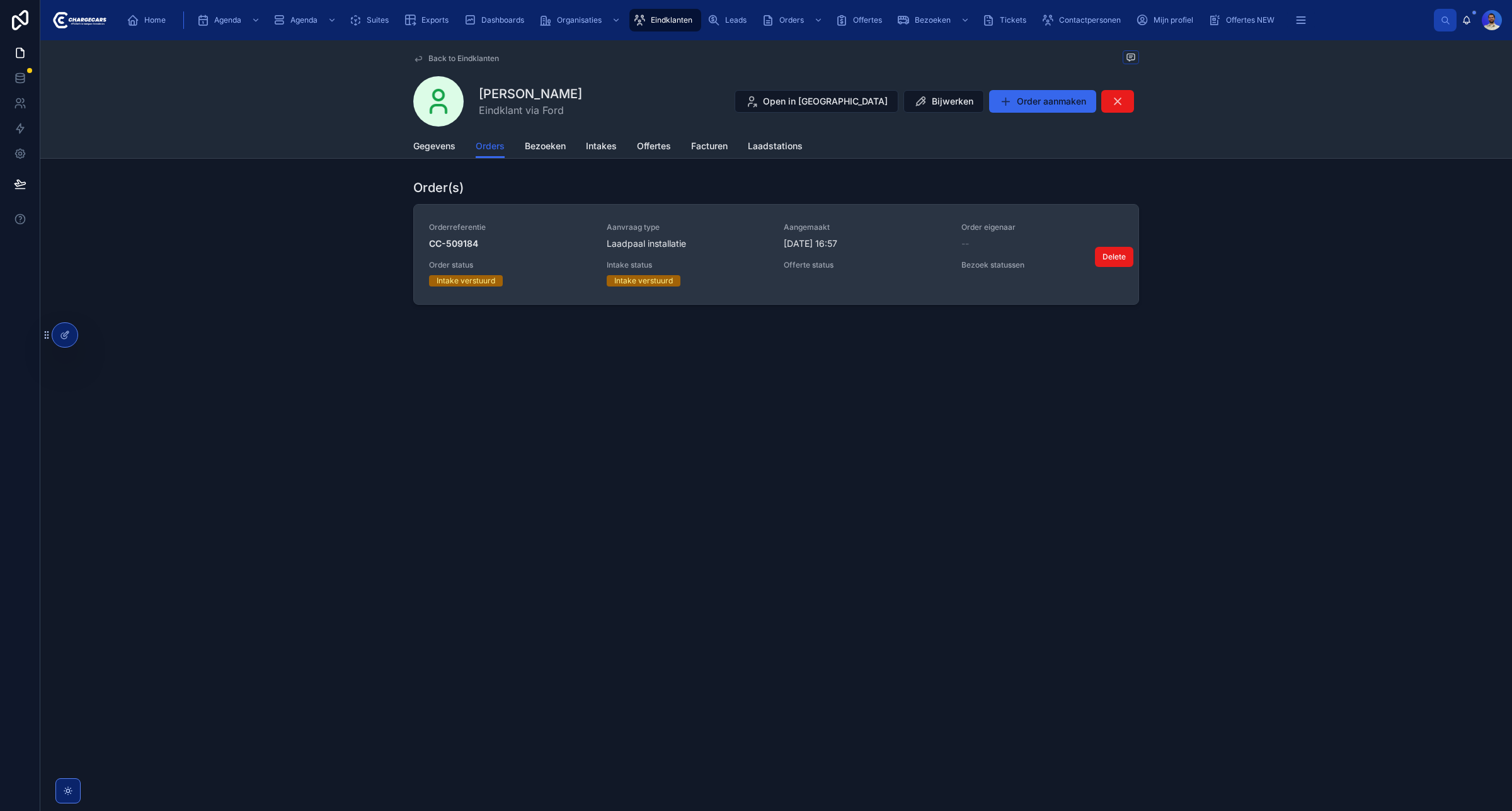
click at [638, 221] on link "Orderreferentie CC-509184 Aanvraag type Laadpaal installatie Aangemaakt [DATE] …" at bounding box center [776, 255] width 724 height 99
